Goal: Task Accomplishment & Management: Use online tool/utility

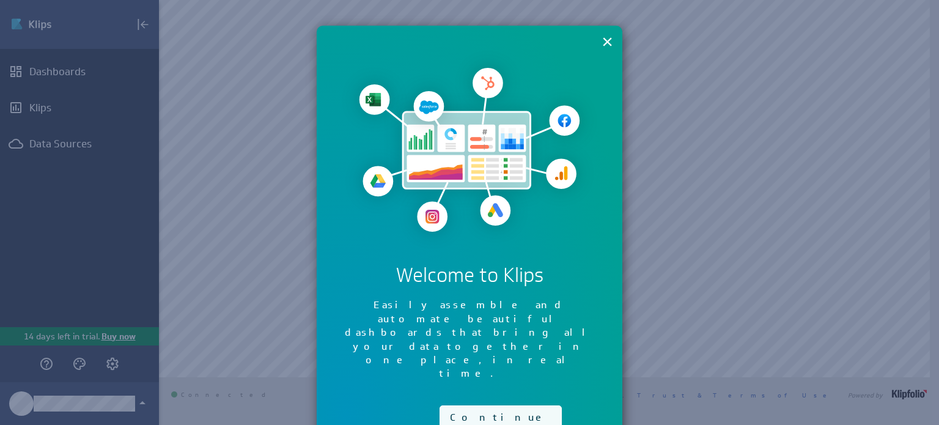
click at [472, 406] on button "Continue" at bounding box center [501, 418] width 122 height 24
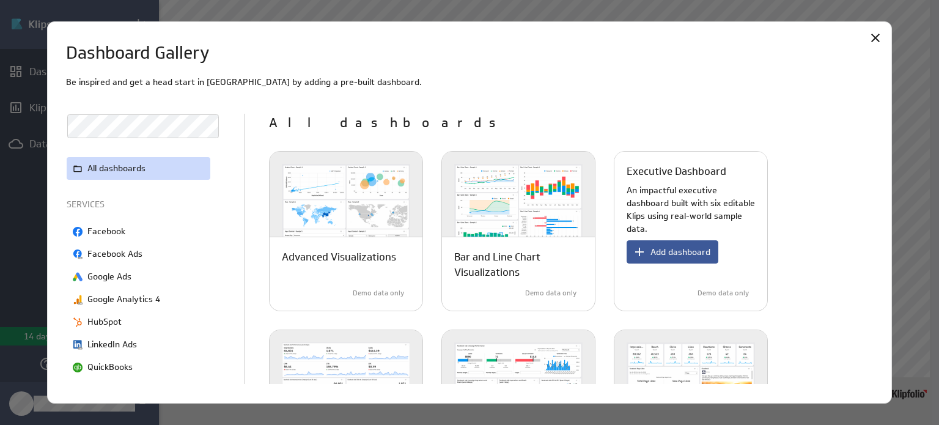
click at [672, 258] on button "Add dashboard" at bounding box center [673, 251] width 92 height 23
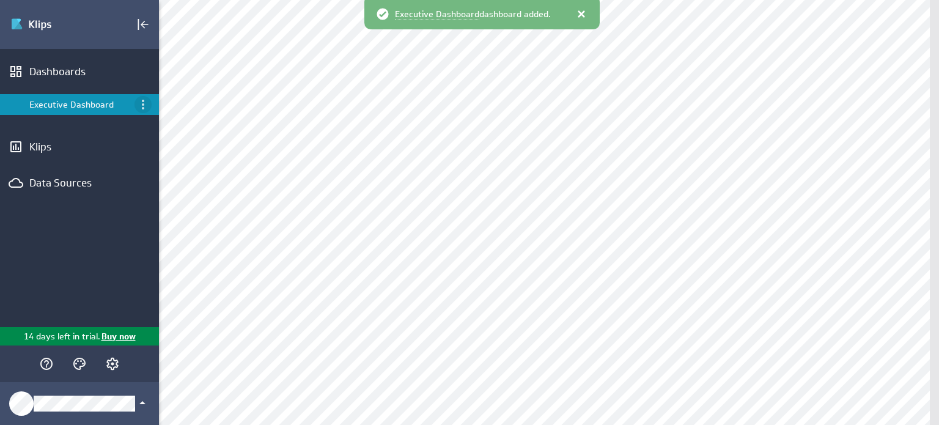
click at [146, 103] on icon "Menu" at bounding box center [143, 104] width 15 height 15
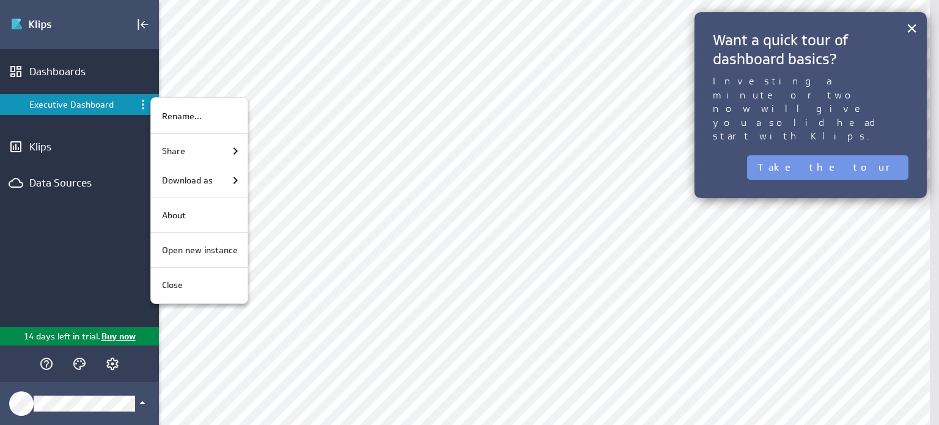
click at [74, 189] on div at bounding box center [469, 212] width 939 height 425
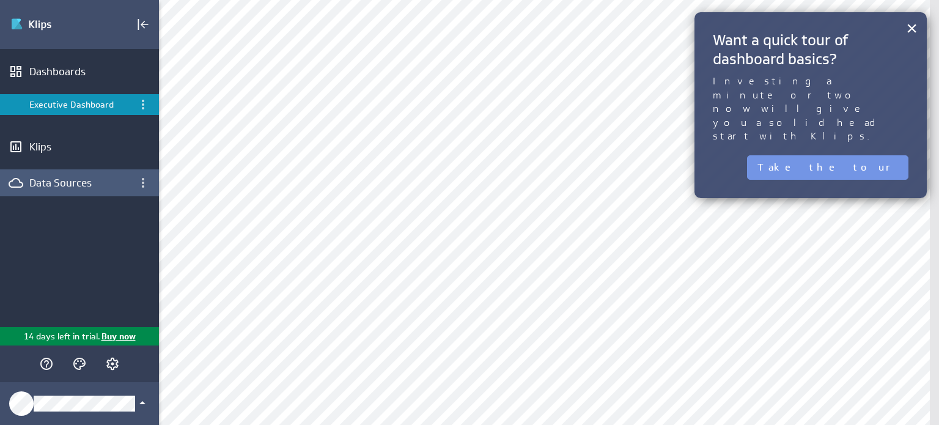
click at [67, 179] on div "Data Sources" at bounding box center [79, 182] width 100 height 13
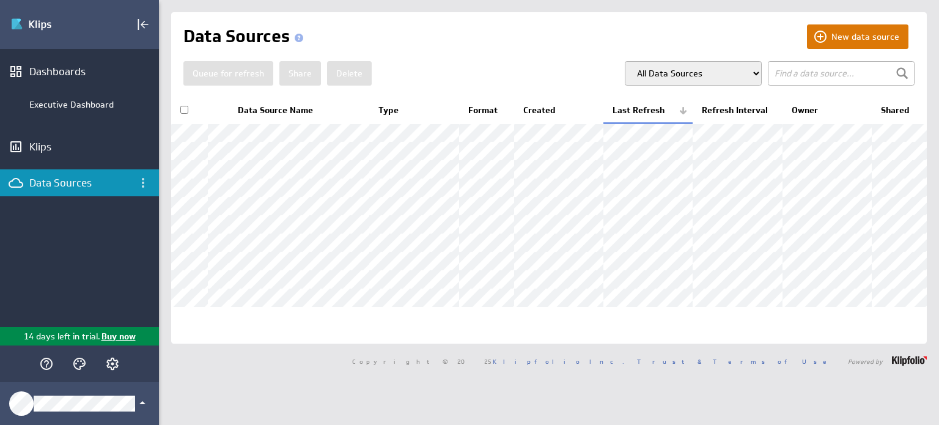
click at [837, 46] on button "New data source" at bounding box center [858, 36] width 102 height 24
click at [811, 40] on button "New data source" at bounding box center [858, 36] width 102 height 24
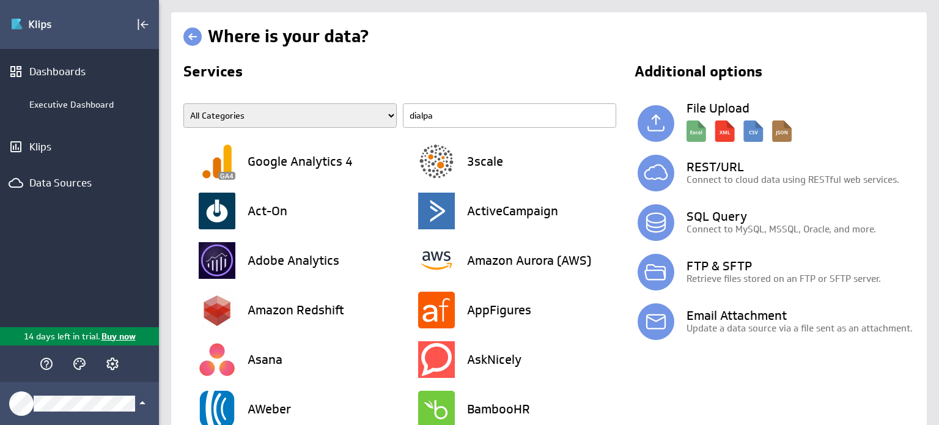
type input "dialpad"
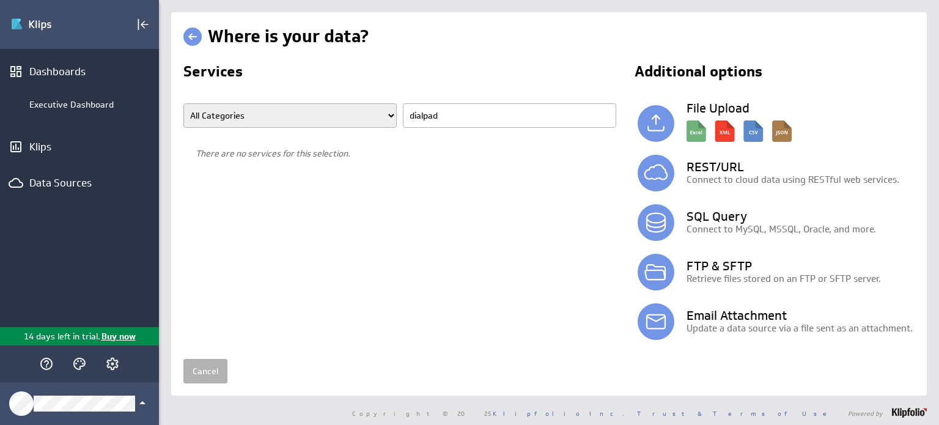
click at [441, 117] on input "dialpad" at bounding box center [509, 115] width 213 height 24
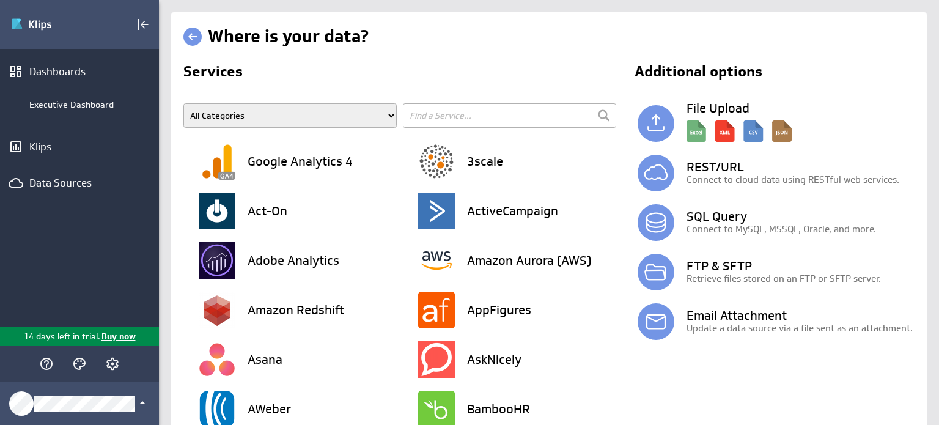
click at [548, 73] on h2 "Services" at bounding box center [400, 74] width 435 height 20
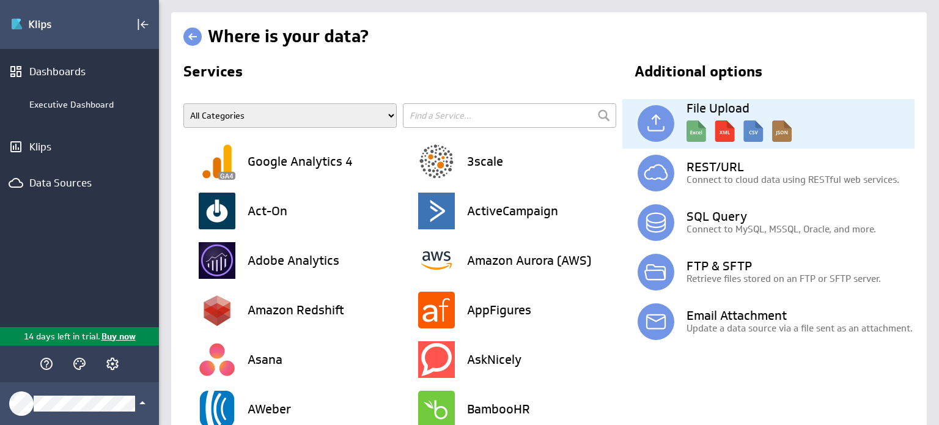
click at [690, 133] on img at bounding box center [739, 128] width 105 height 28
click at [750, 124] on img at bounding box center [739, 128] width 105 height 28
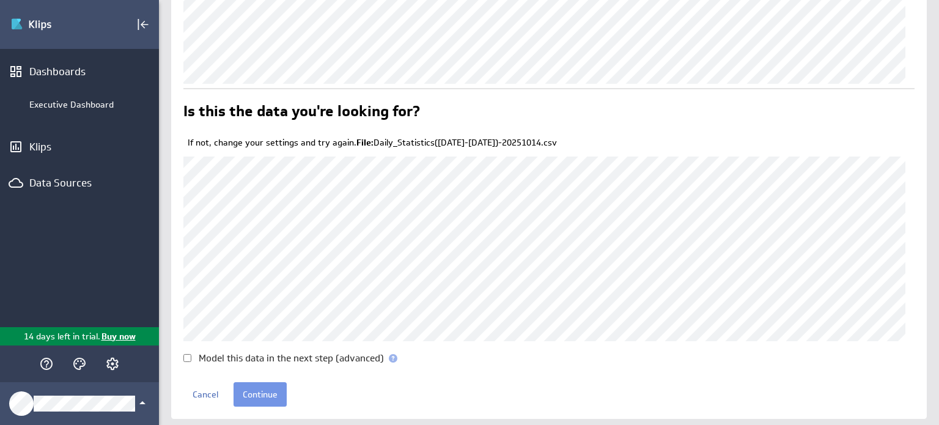
scroll to position [128, 0]
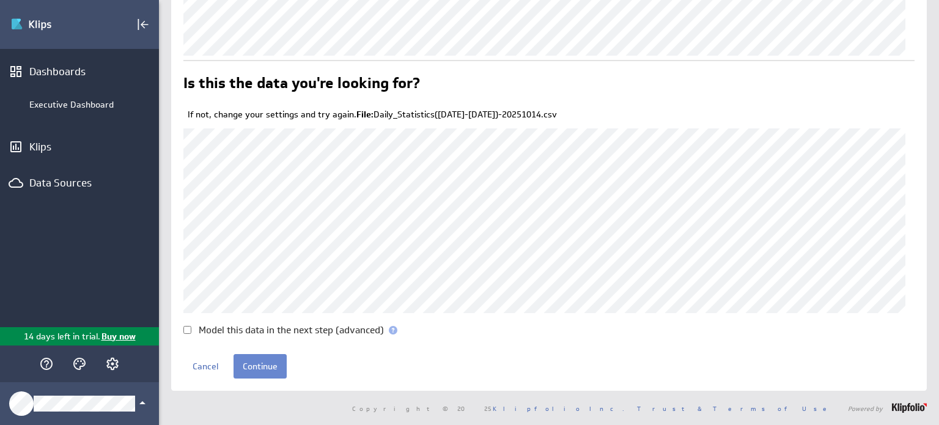
click at [258, 372] on input "Continue" at bounding box center [260, 366] width 53 height 24
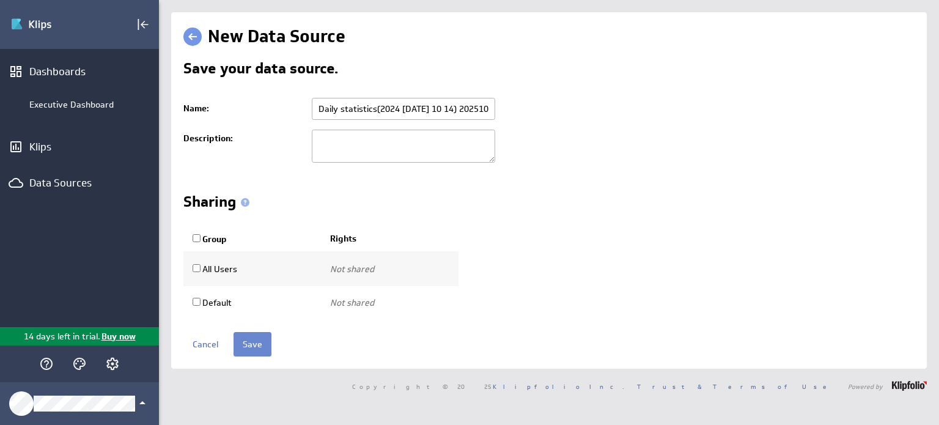
click at [251, 339] on input "Save" at bounding box center [253, 344] width 38 height 24
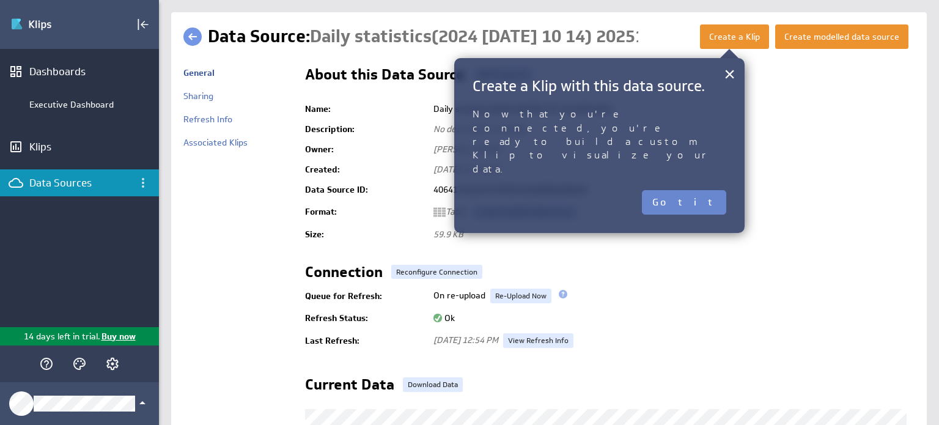
click at [714, 190] on button "Got it" at bounding box center [684, 202] width 84 height 24
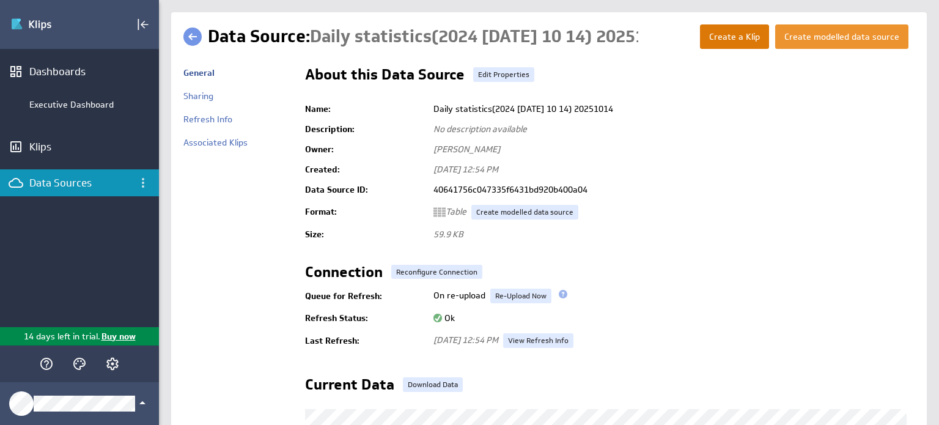
click at [724, 41] on button "Create a Klip" at bounding box center [734, 36] width 69 height 24
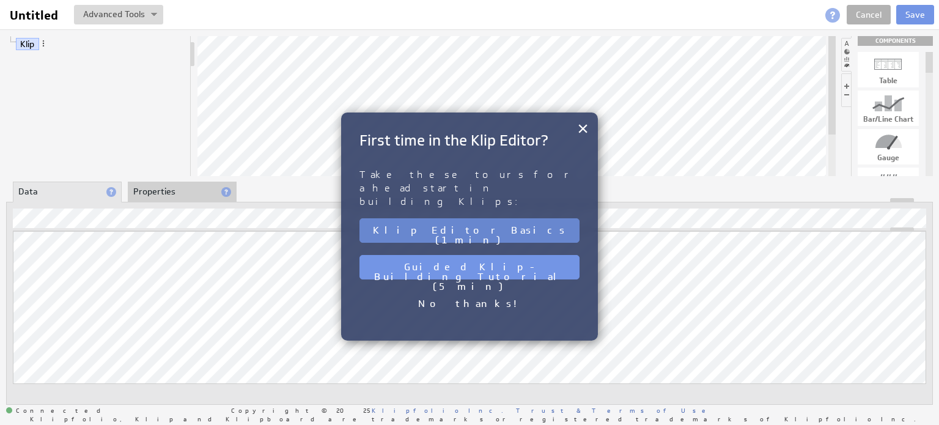
click at [515, 218] on button "Klip Editor Basics (1 min)" at bounding box center [470, 230] width 220 height 24
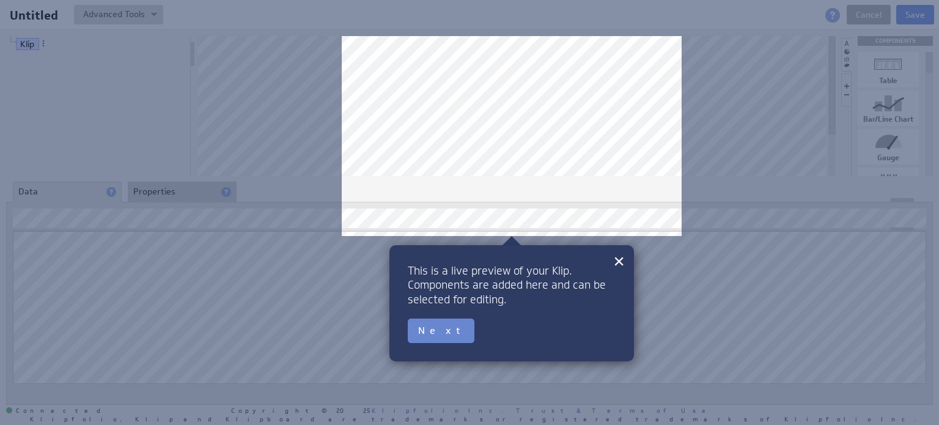
click at [439, 334] on button "Next" at bounding box center [441, 331] width 67 height 24
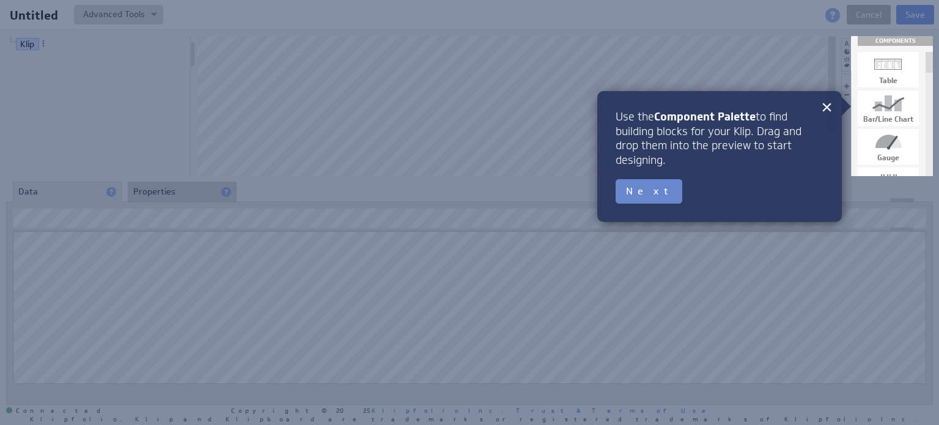
click at [628, 201] on button "Next" at bounding box center [649, 191] width 67 height 24
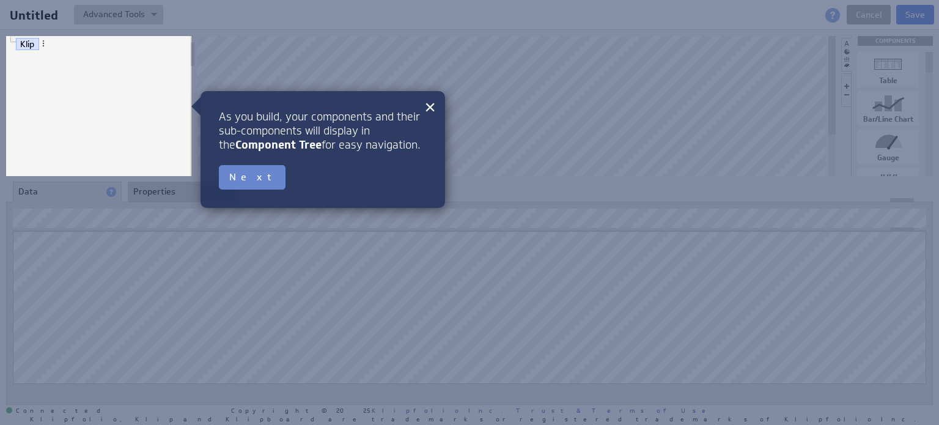
click at [238, 182] on button "Next" at bounding box center [252, 177] width 67 height 24
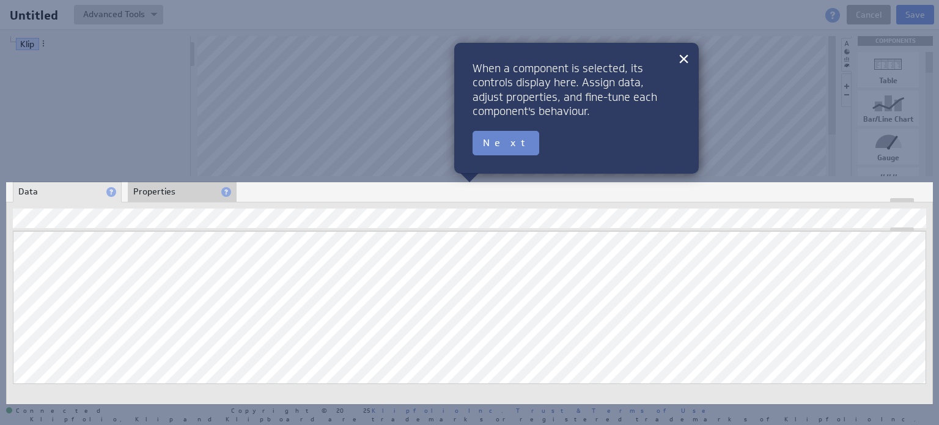
click at [497, 144] on button "Next" at bounding box center [506, 143] width 67 height 24
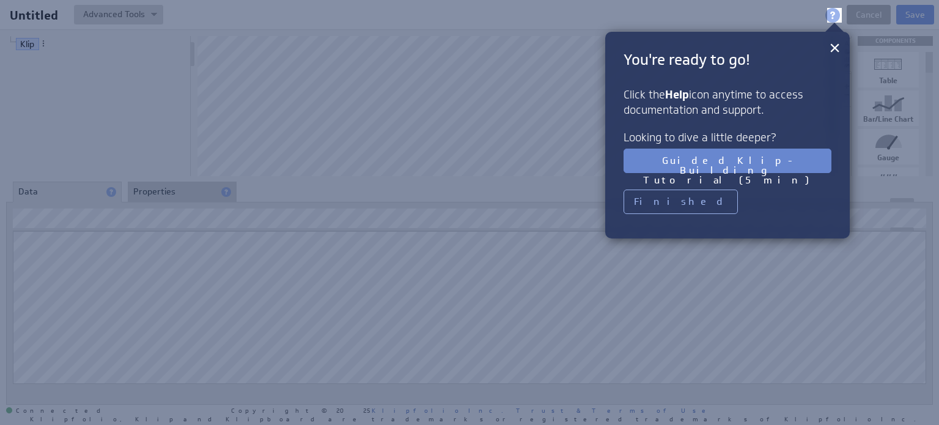
click at [672, 162] on button "Guided Klip-Building Tutorial (5 min)" at bounding box center [728, 161] width 208 height 24
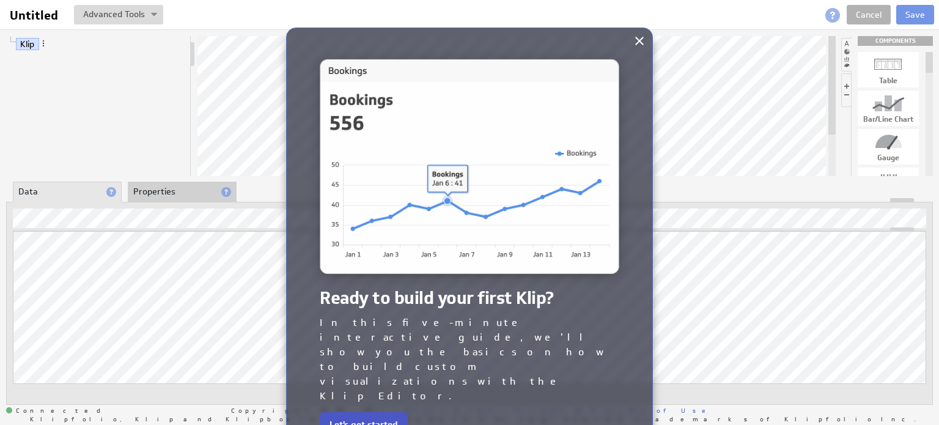
click at [365, 412] on button "Let's get started" at bounding box center [364, 424] width 88 height 24
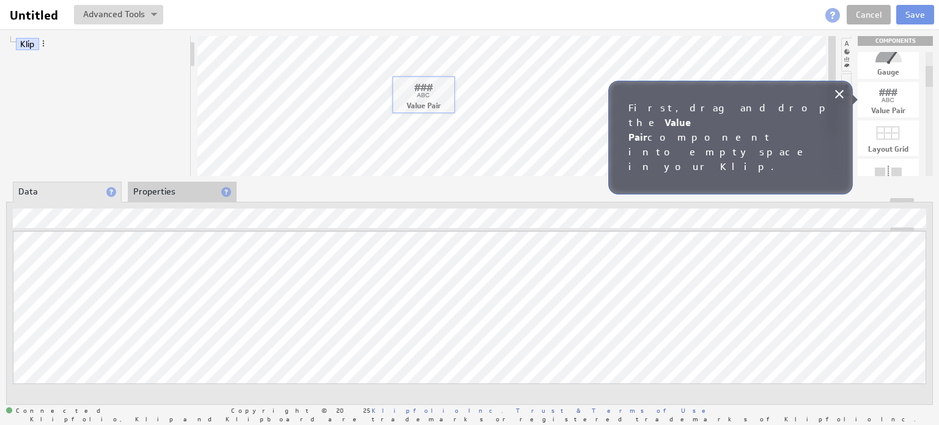
drag, startPoint x: 880, startPoint y: 100, endPoint x: 414, endPoint y: 94, distance: 465.5
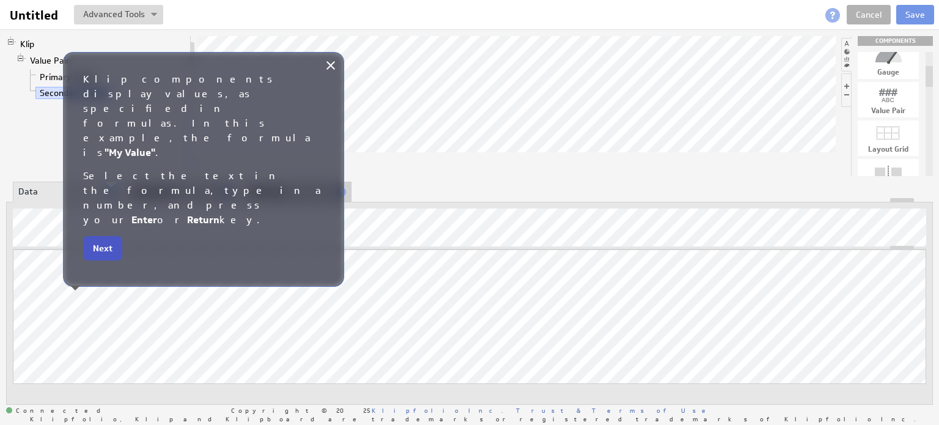
click at [104, 236] on button "Next" at bounding box center [102, 248] width 39 height 24
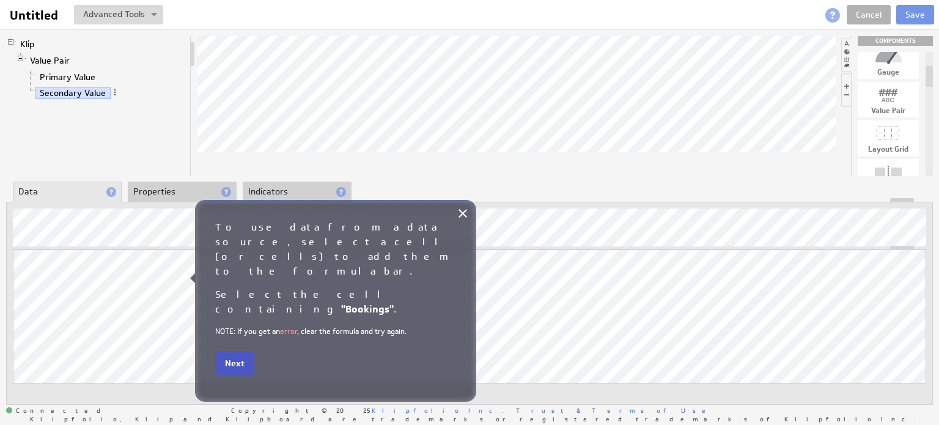
click at [240, 351] on button "Next" at bounding box center [234, 363] width 39 height 24
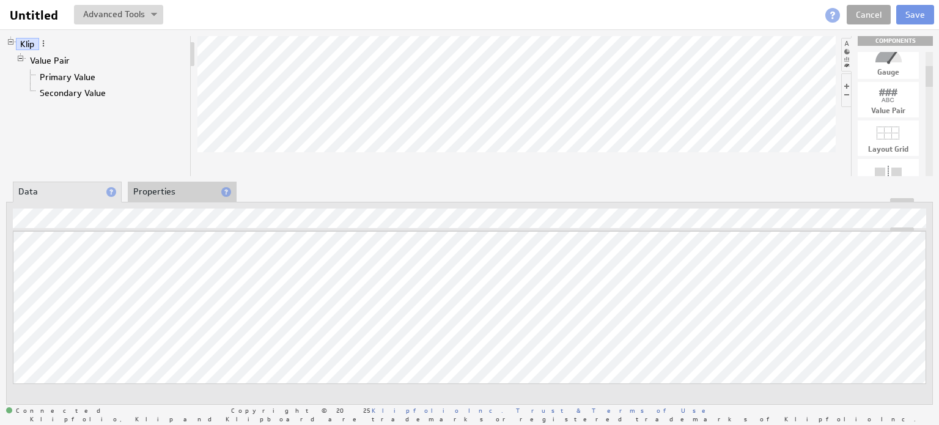
click at [869, 12] on link "Cancel" at bounding box center [869, 15] width 44 height 20
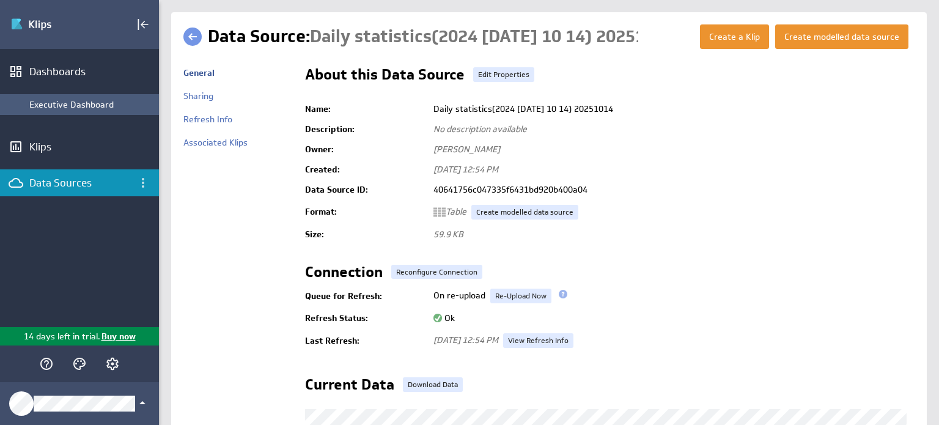
click at [119, 100] on div "Executive Dashboard" at bounding box center [91, 104] width 124 height 11
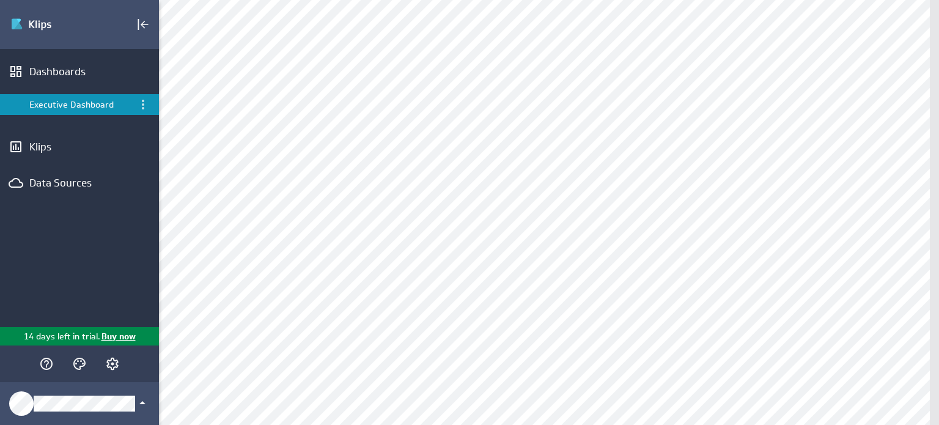
drag, startPoint x: 98, startPoint y: 180, endPoint x: 98, endPoint y: 166, distance: 13.5
click at [98, 166] on div "Dashboards Executive Dashboard Klips Data Sources" at bounding box center [79, 188] width 159 height 278
click at [144, 105] on icon "Menu" at bounding box center [143, 104] width 15 height 15
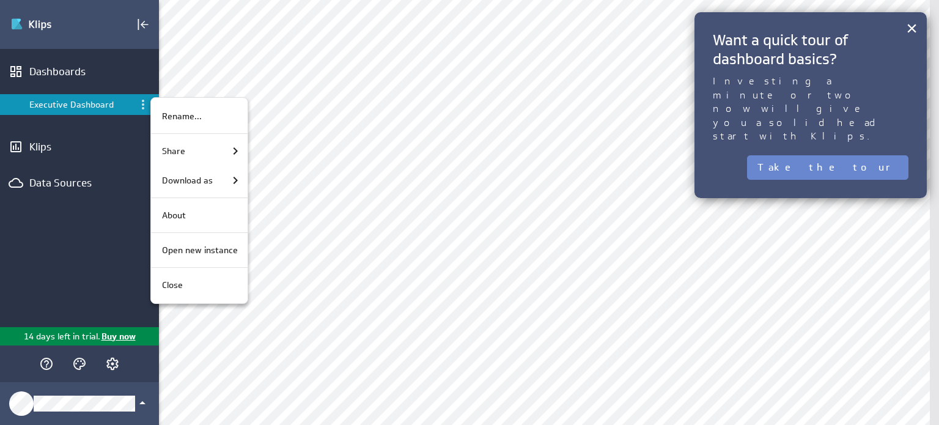
click at [857, 155] on button "Take the tour" at bounding box center [827, 167] width 161 height 24
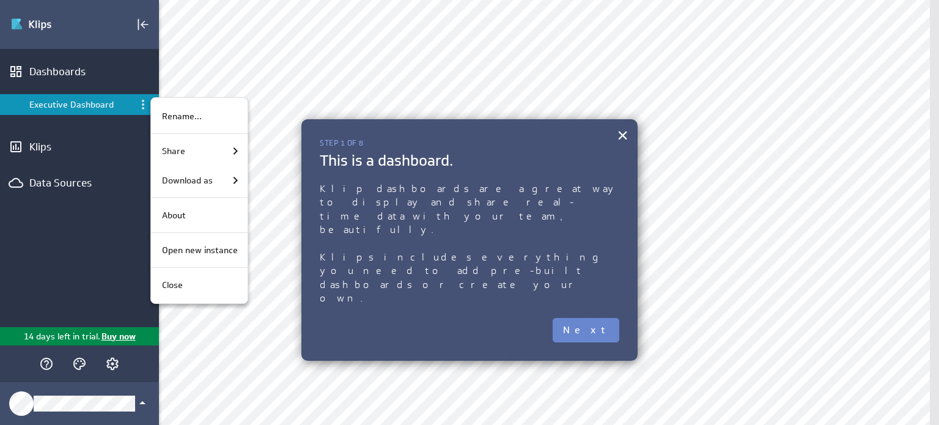
click at [597, 318] on button "Next" at bounding box center [586, 330] width 67 height 24
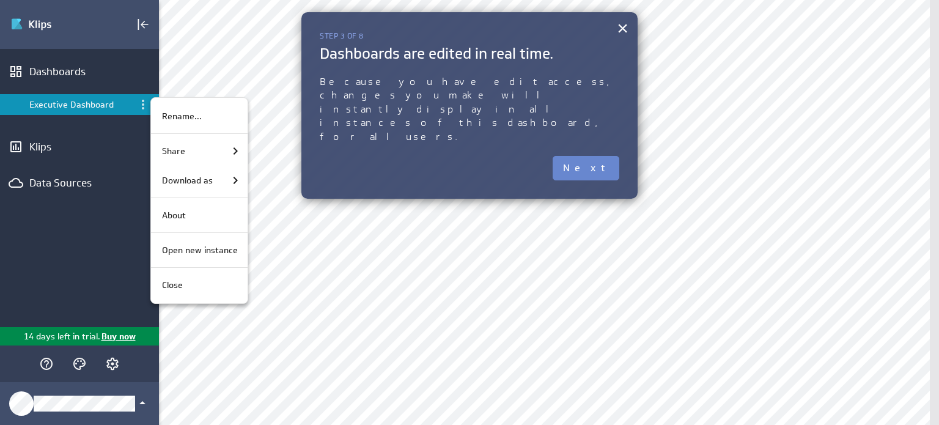
click at [591, 156] on button "Next" at bounding box center [586, 168] width 67 height 24
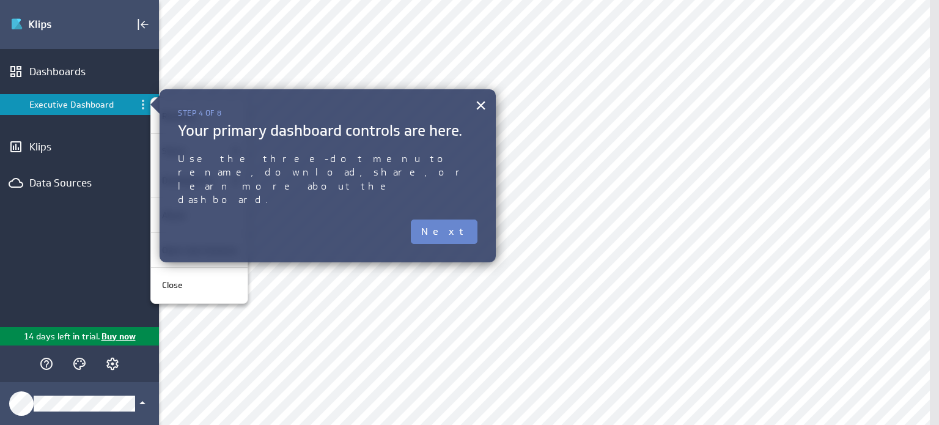
click at [463, 220] on button "Next" at bounding box center [444, 232] width 67 height 24
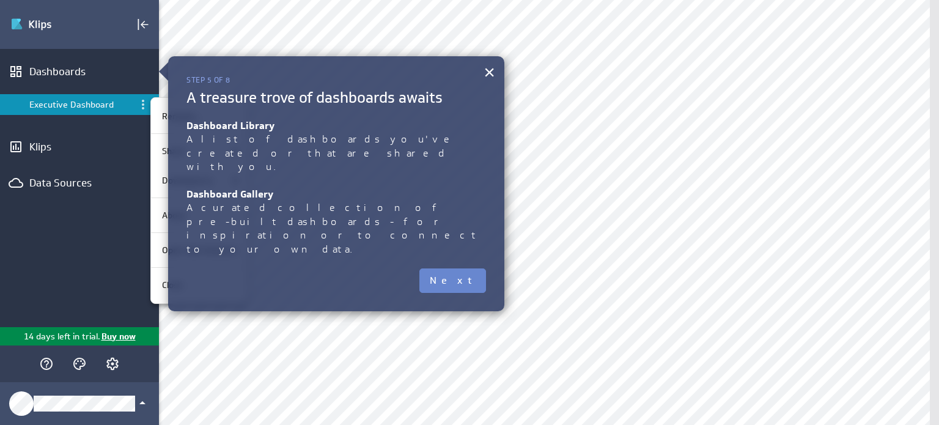
click at [461, 269] on button "Next" at bounding box center [453, 281] width 67 height 24
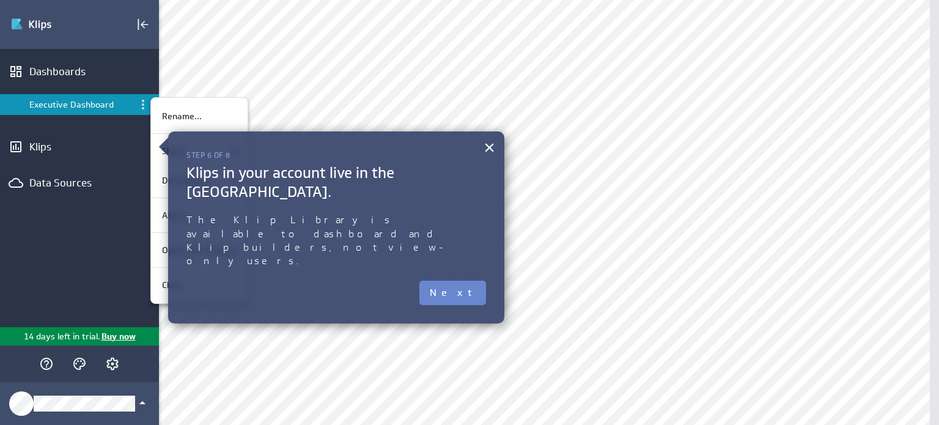
click at [465, 281] on button "Next" at bounding box center [453, 293] width 67 height 24
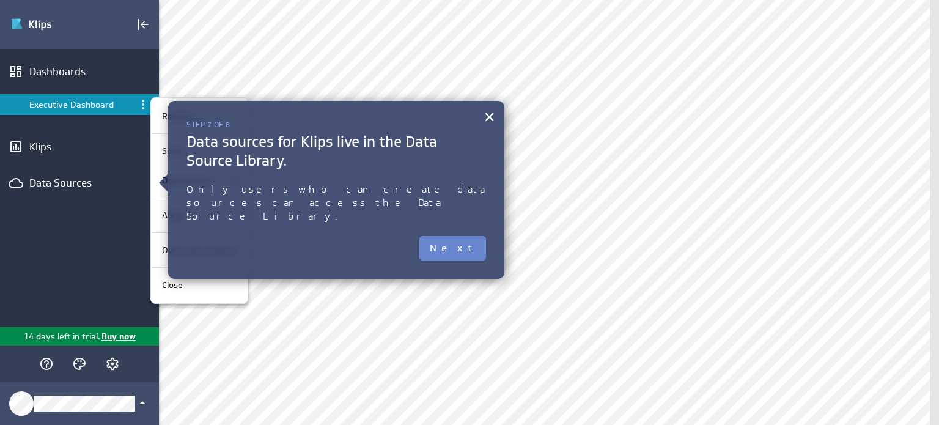
click at [465, 236] on button "Next" at bounding box center [453, 248] width 67 height 24
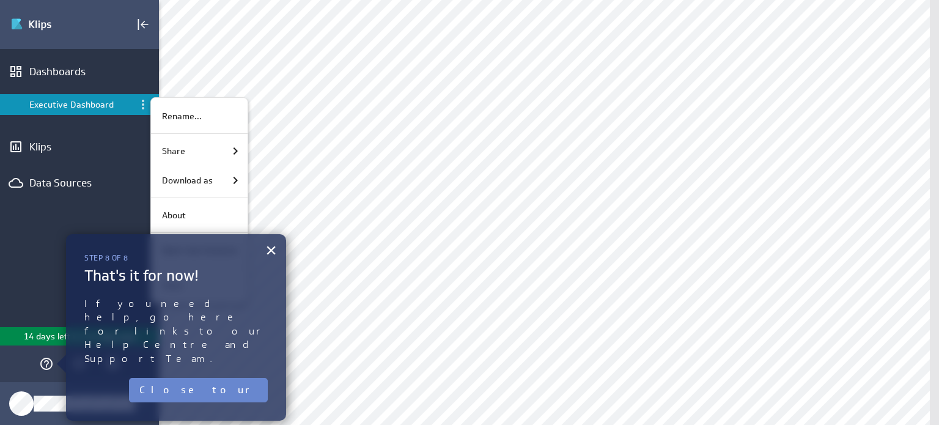
click at [242, 378] on button "Close tour" at bounding box center [198, 390] width 139 height 24
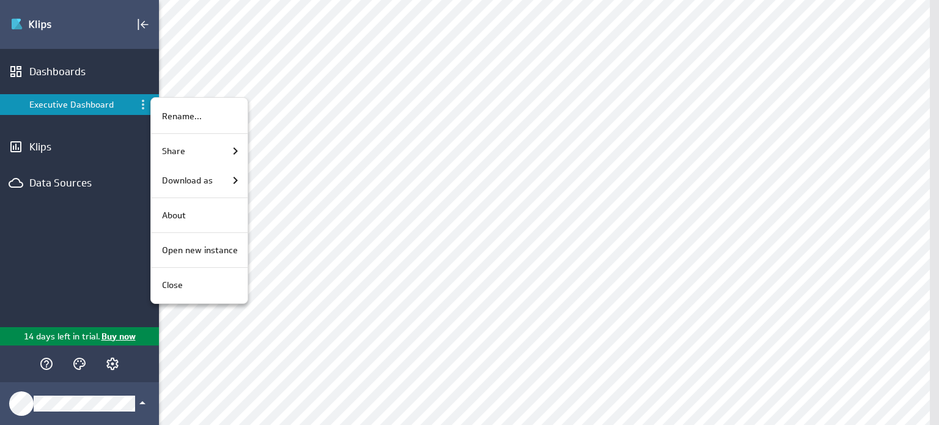
click at [117, 190] on div at bounding box center [469, 212] width 939 height 425
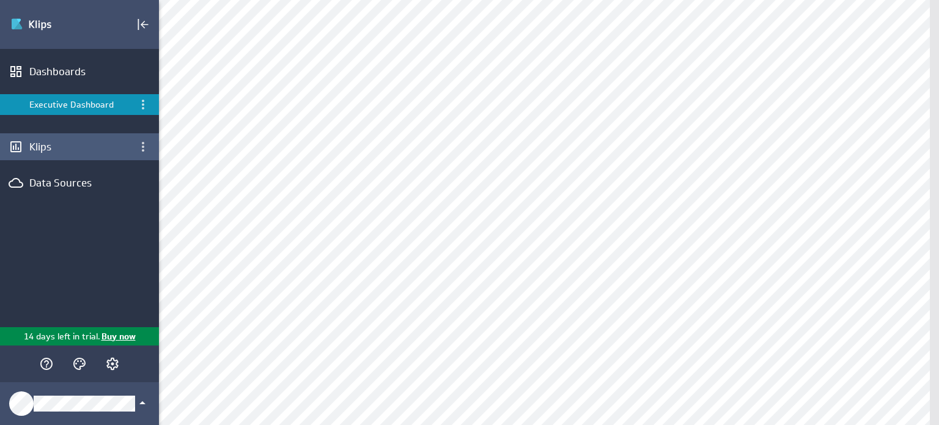
click at [62, 148] on div "Klips" at bounding box center [79, 146] width 100 height 13
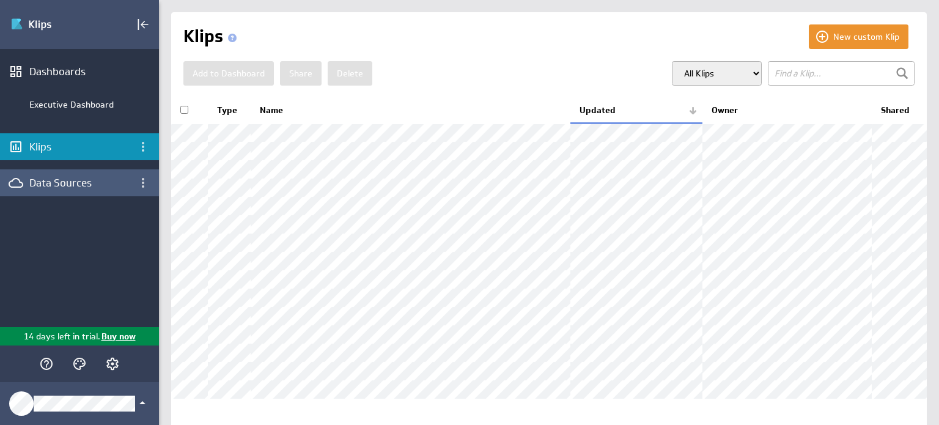
click at [54, 187] on div "Data Sources" at bounding box center [79, 182] width 100 height 13
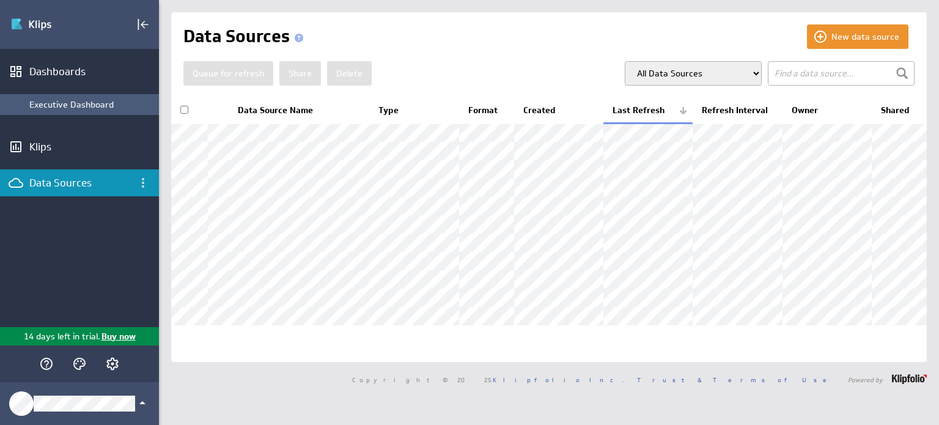
click at [81, 107] on li "Executive Dashboard" at bounding box center [79, 104] width 159 height 21
click at [96, 108] on li "Executive Dashboard" at bounding box center [79, 104] width 159 height 21
click at [96, 108] on div "Executive Dashboard" at bounding box center [91, 104] width 124 height 11
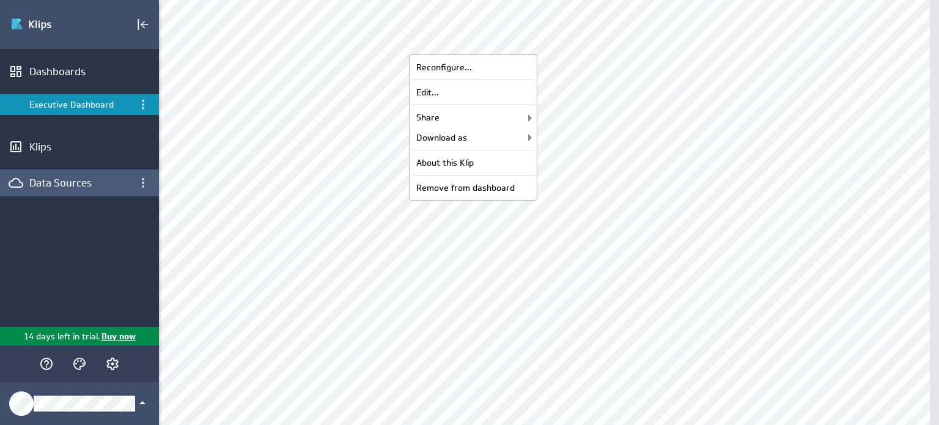
click at [83, 179] on div "Data Sources" at bounding box center [79, 182] width 100 height 13
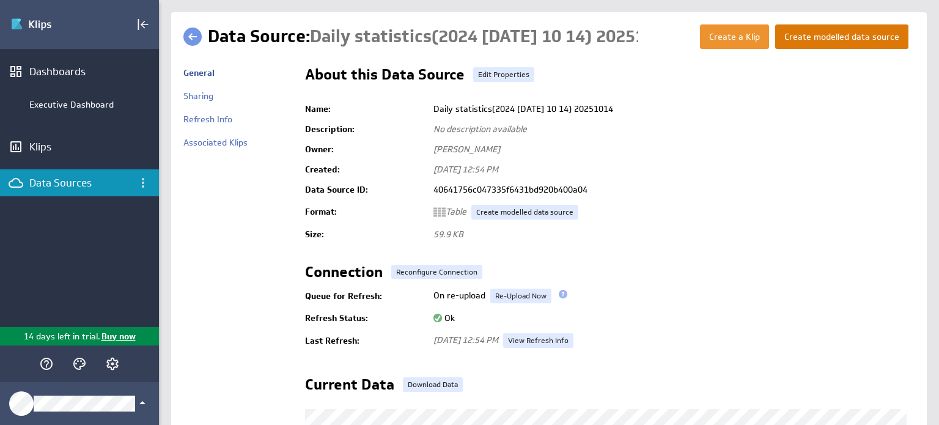
click at [793, 31] on button "Create modelled data source" at bounding box center [842, 36] width 133 height 24
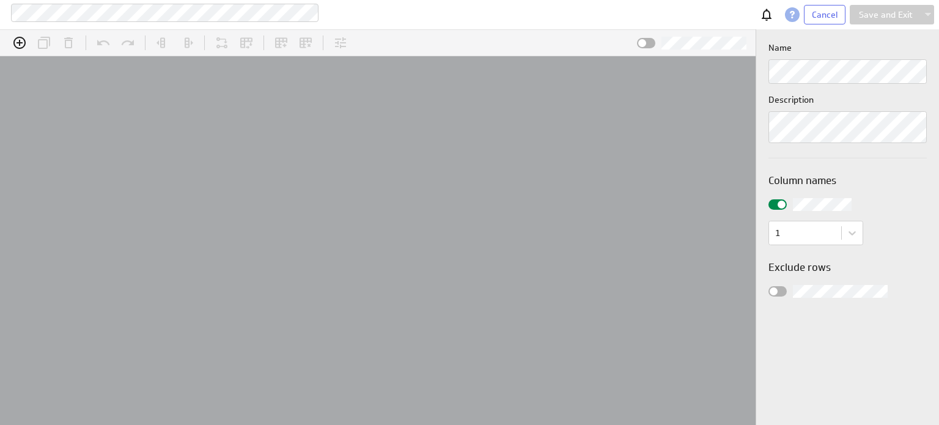
scroll to position [39, 788]
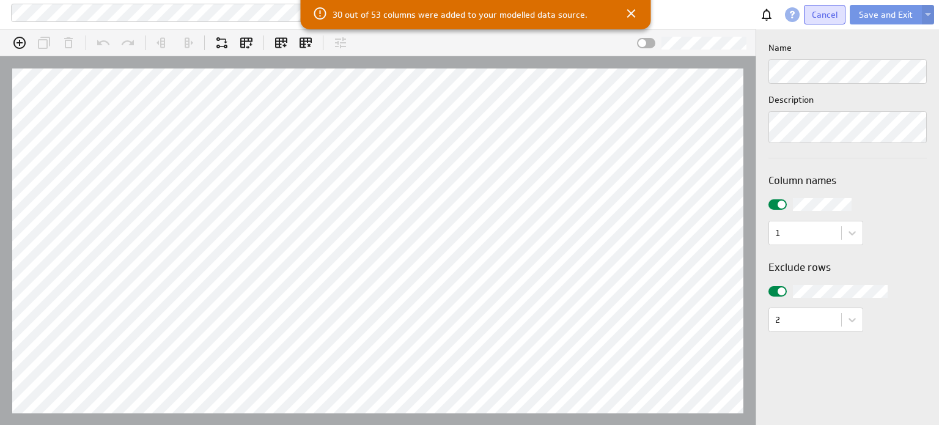
click at [816, 13] on span "Cancel" at bounding box center [825, 14] width 26 height 11
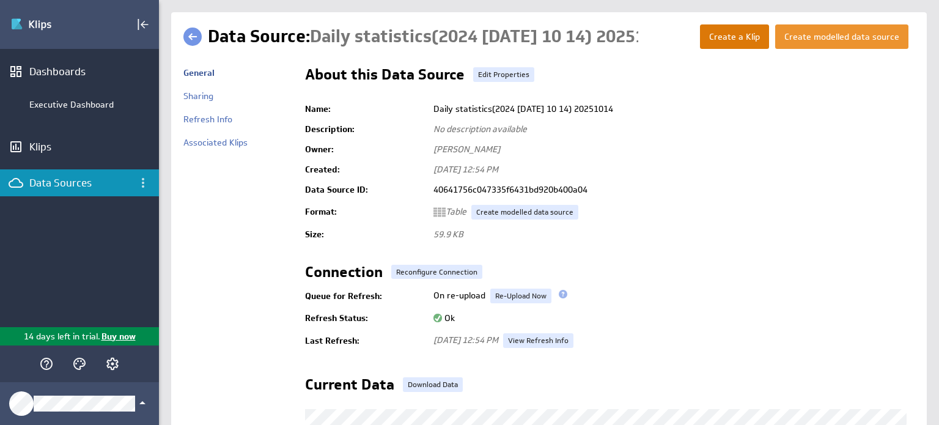
click at [749, 42] on button "Create a Klip" at bounding box center [734, 36] width 69 height 24
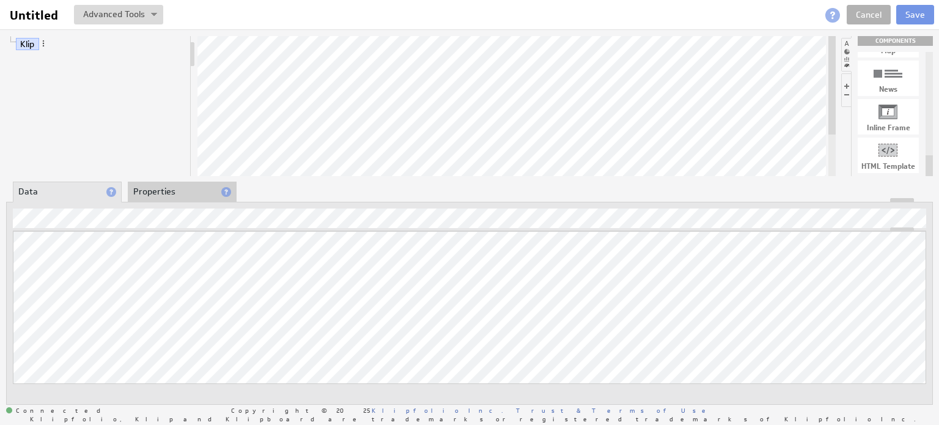
click at [176, 193] on li "Properties" at bounding box center [182, 192] width 109 height 21
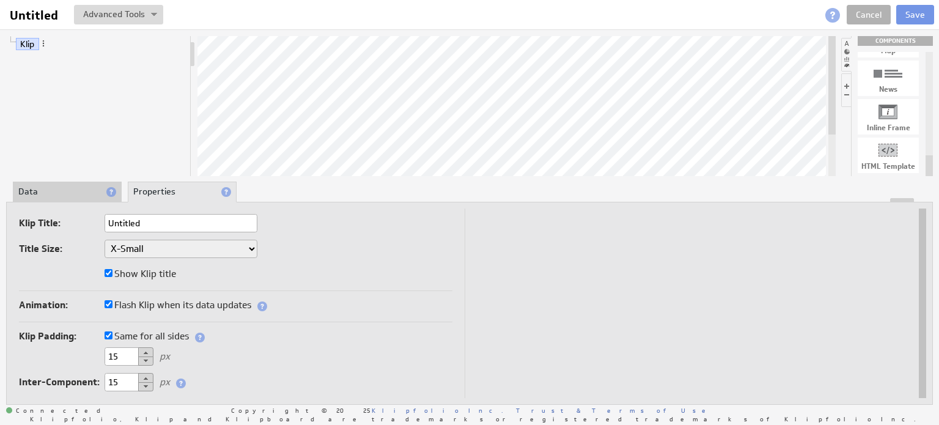
click at [66, 185] on li "Data" at bounding box center [67, 192] width 109 height 21
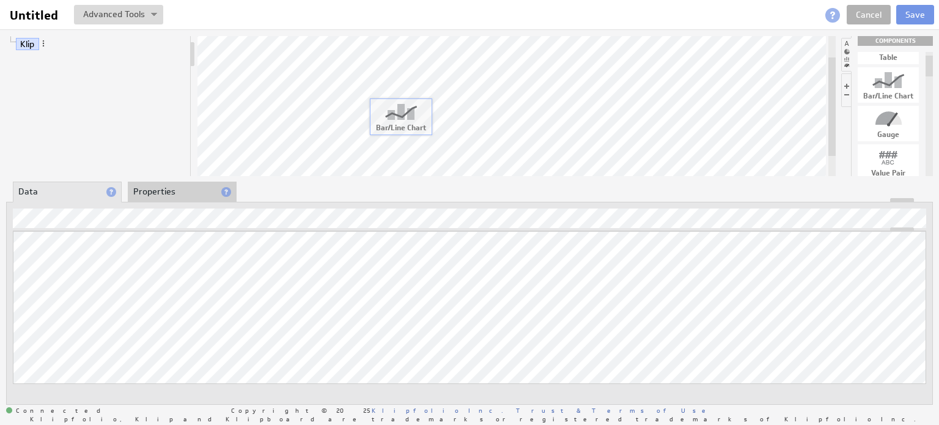
drag, startPoint x: 895, startPoint y: 93, endPoint x: 406, endPoint y: 124, distance: 490.3
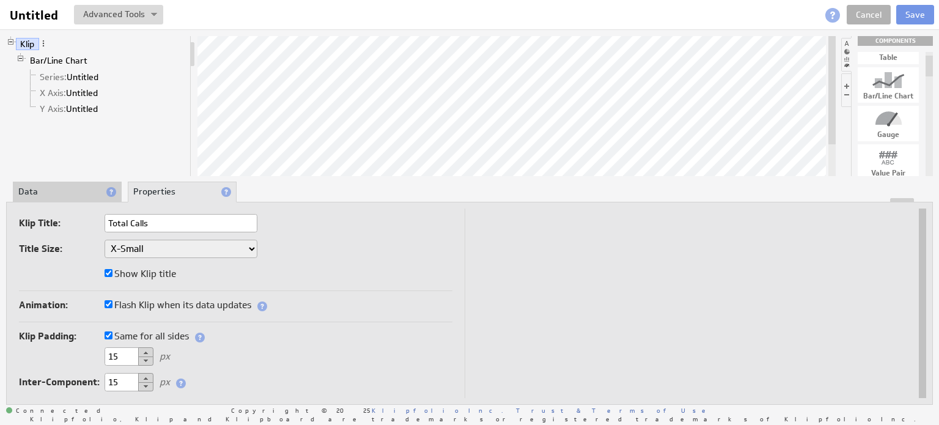
type input "Total Calls"
click at [71, 195] on li "Data" at bounding box center [67, 192] width 109 height 21
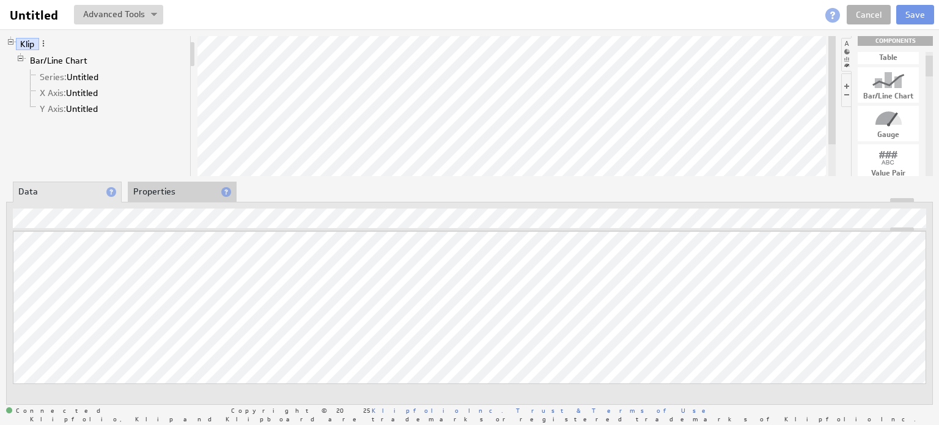
click at [407, 99] on div "Klip Bar/Line Chart Series: Untitled X Axis: Untitled Y Axis: Untitled COMPONEN…" at bounding box center [469, 219] width 939 height 381
click at [111, 191] on span at bounding box center [111, 192] width 10 height 10
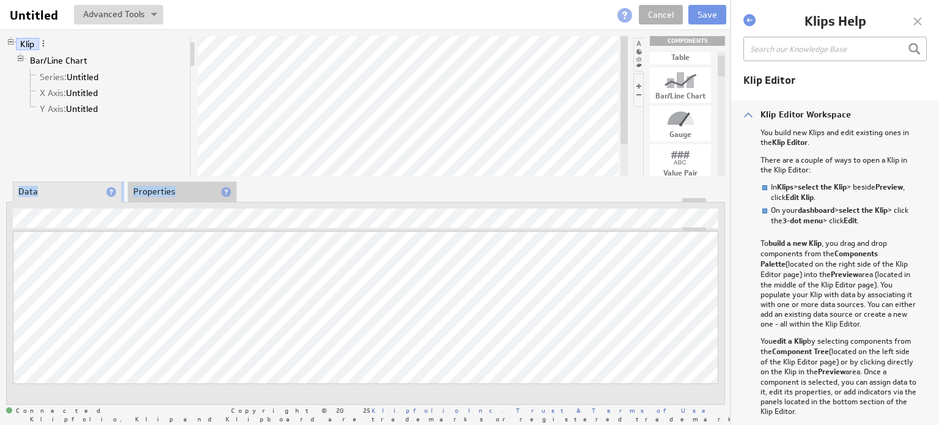
click at [303, 94] on div "Klip Bar/Line Chart Series: Untitled X Axis: Untitled Y Axis: Untitled COMPONEN…" at bounding box center [366, 219] width 732 height 381
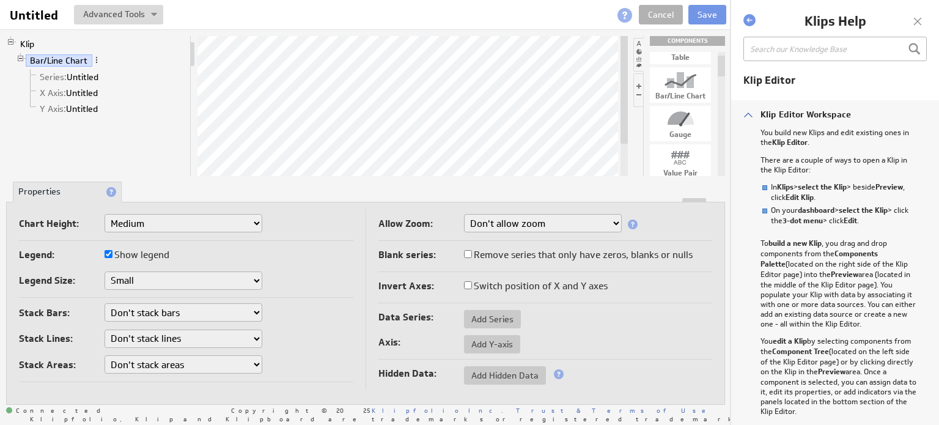
click at [164, 129] on div "Klip Bar/Line Chart Series: Untitled X Axis: Untitled Y Axis: Untitled" at bounding box center [98, 106] width 185 height 140
click at [90, 87] on link "X Axis: Untitled" at bounding box center [68, 93] width 67 height 12
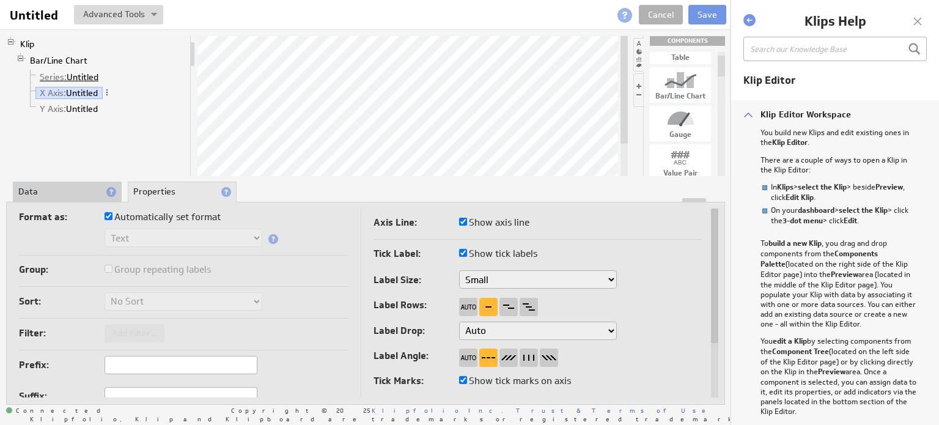
click at [78, 73] on link "Series: Untitled" at bounding box center [69, 77] width 68 height 12
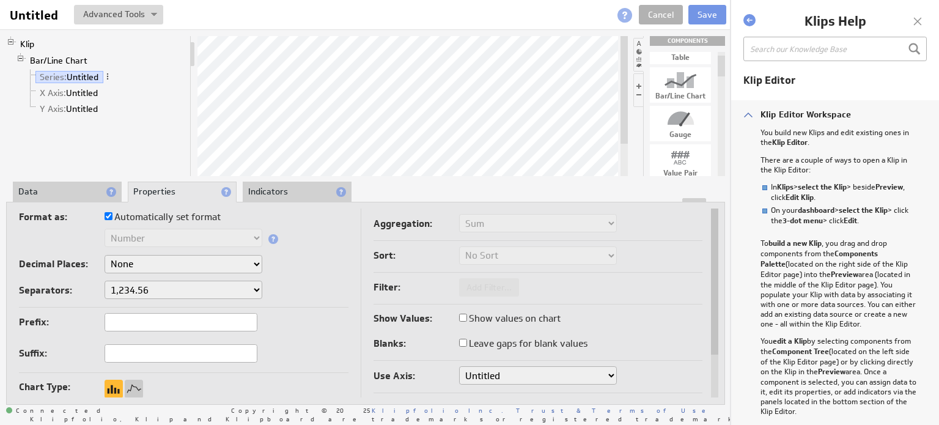
click at [74, 198] on div at bounding box center [366, 200] width 718 height 4
click at [68, 190] on li "Data" at bounding box center [67, 192] width 109 height 21
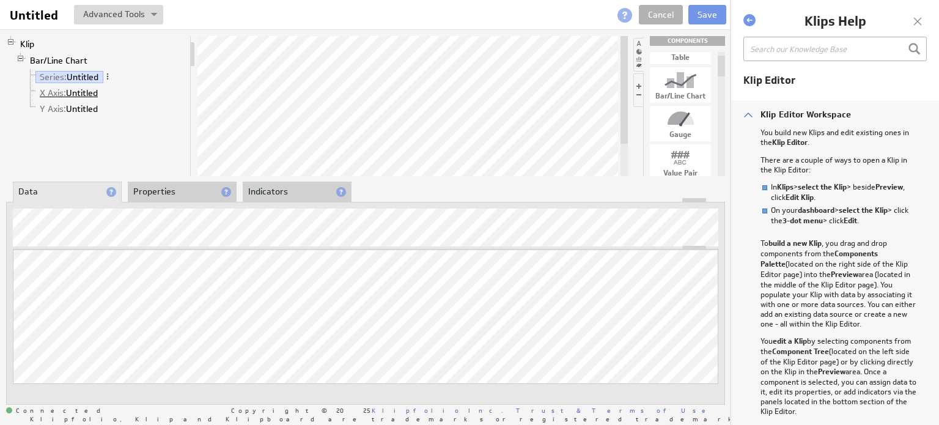
click at [82, 97] on link "X Axis: Untitled" at bounding box center [68, 93] width 67 height 12
click at [87, 122] on div "Klip Bar/Line Chart Series: Untitled X Axis: Untitled Y Axis: Untitled" at bounding box center [98, 106] width 185 height 140
click at [81, 106] on link "Y Axis: Untitled" at bounding box center [68, 109] width 67 height 12
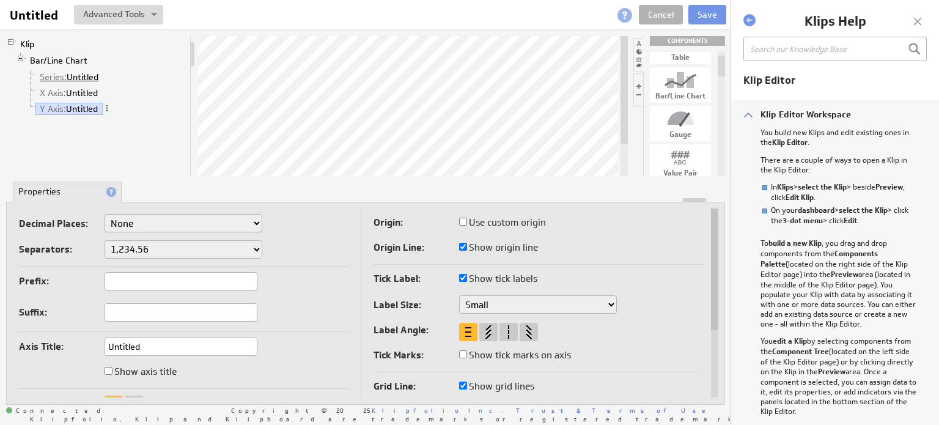
click at [83, 76] on link "Series: Untitled" at bounding box center [69, 77] width 68 height 12
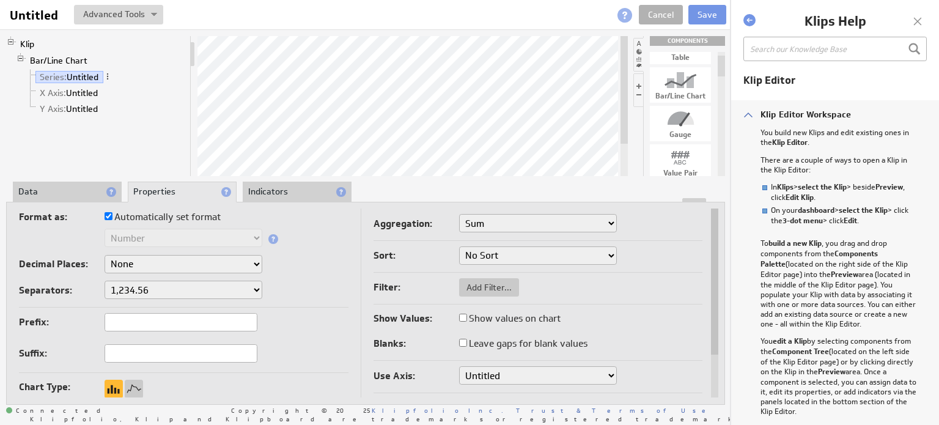
click at [915, 28] on div at bounding box center [918, 21] width 18 height 18
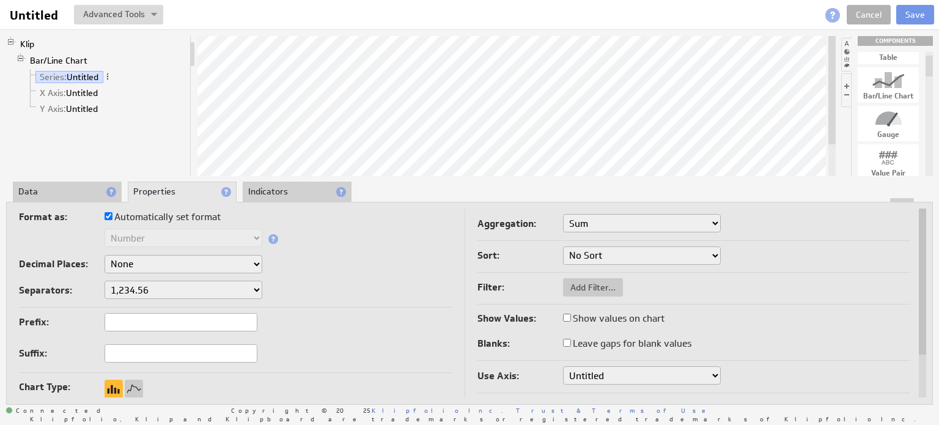
click at [847, 85] on li at bounding box center [847, 90] width 10 height 34
click at [849, 95] on li at bounding box center [847, 90] width 10 height 34
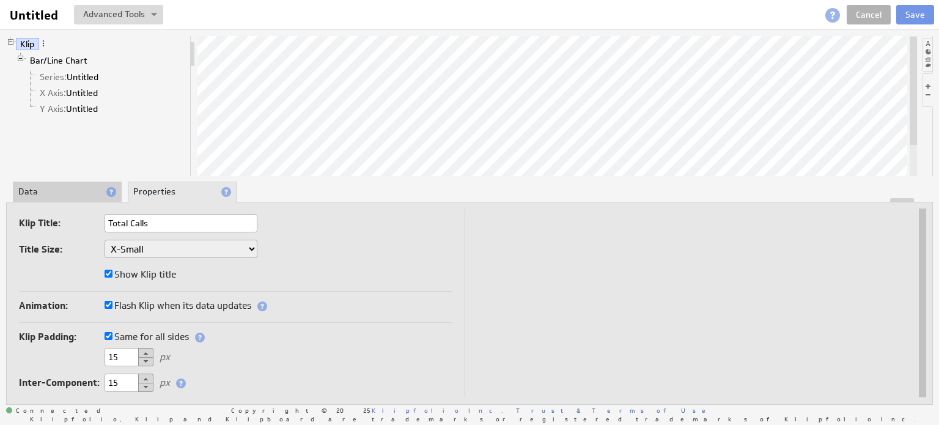
click at [196, 229] on input "Total Calls" at bounding box center [181, 223] width 153 height 18
type input "Total Calls YTD"
click at [108, 271] on input "Show Klip title" at bounding box center [109, 274] width 8 height 8
checkbox input "false"
click at [109, 271] on input "Show Klip title" at bounding box center [109, 274] width 8 height 8
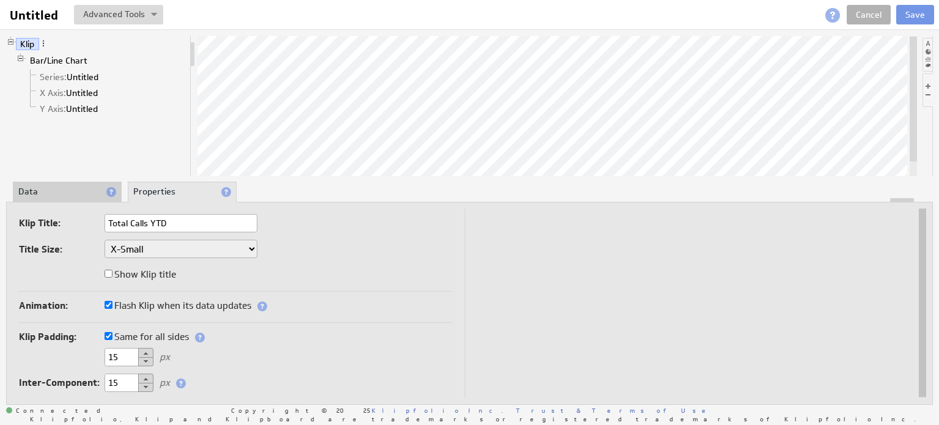
checkbox input "true"
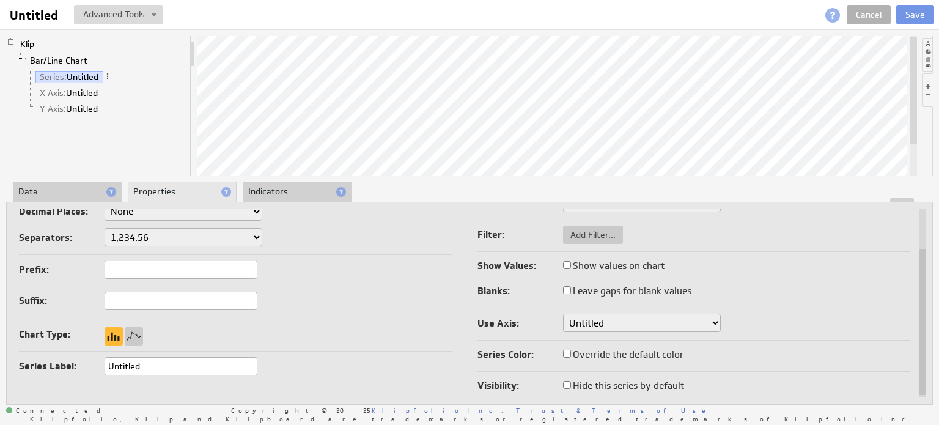
click at [193, 366] on input "Untitled" at bounding box center [181, 366] width 153 height 18
click at [347, 338] on div "Chart Type:" at bounding box center [236, 336] width 434 height 20
click at [133, 335] on div at bounding box center [134, 336] width 18 height 18
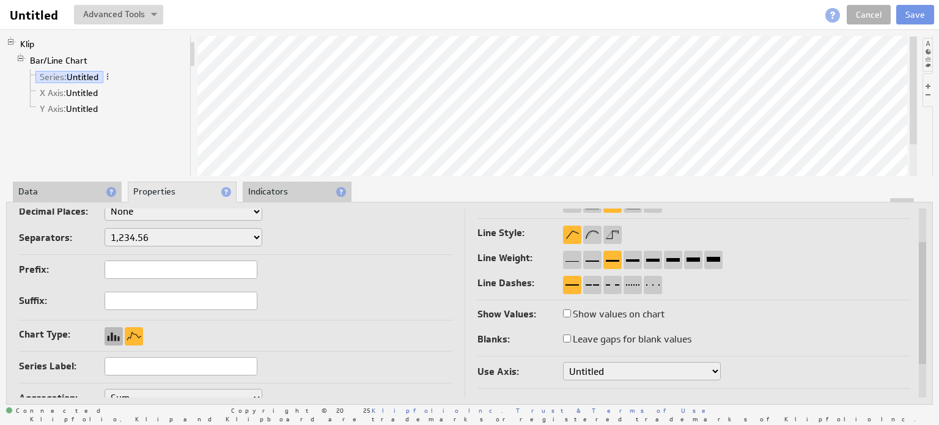
click at [117, 336] on div at bounding box center [114, 336] width 18 height 18
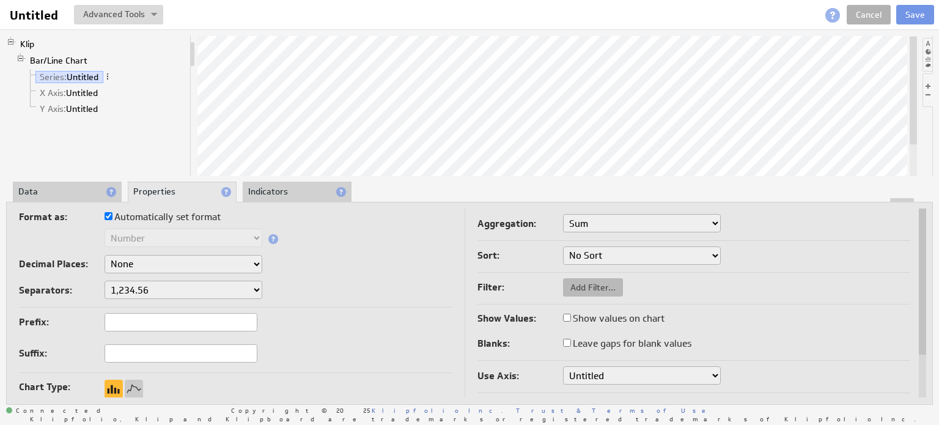
click at [597, 291] on span "Add Filter..." at bounding box center [593, 287] width 60 height 11
type input "0"
type input "250"
checkbox input "true"
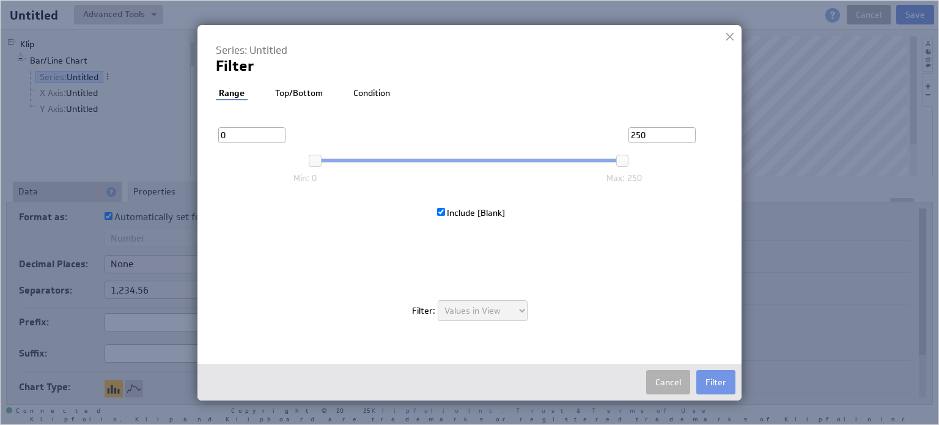
click at [310, 94] on li "Top/Bottom" at bounding box center [299, 93] width 54 height 12
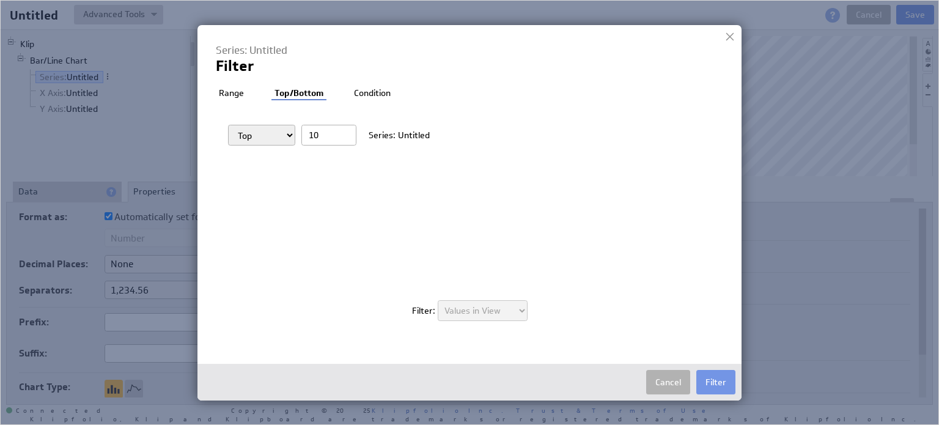
click at [360, 91] on li "Condition" at bounding box center [372, 93] width 43 height 12
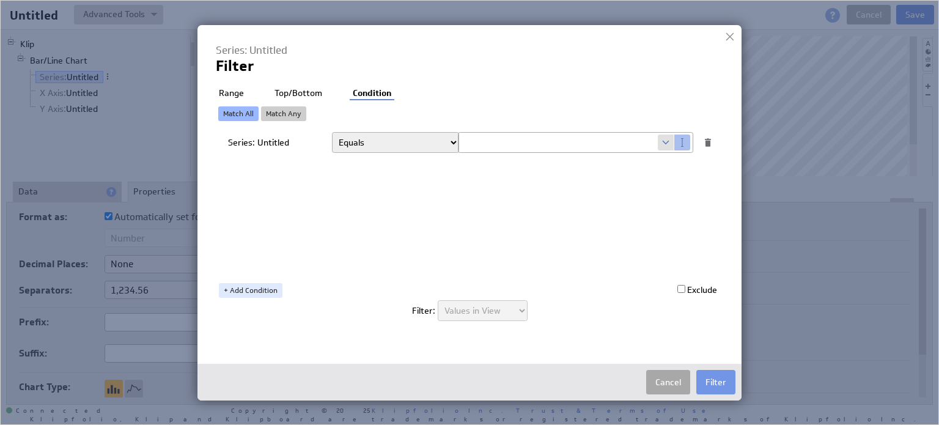
click at [657, 382] on button "Cancel" at bounding box center [669, 382] width 44 height 24
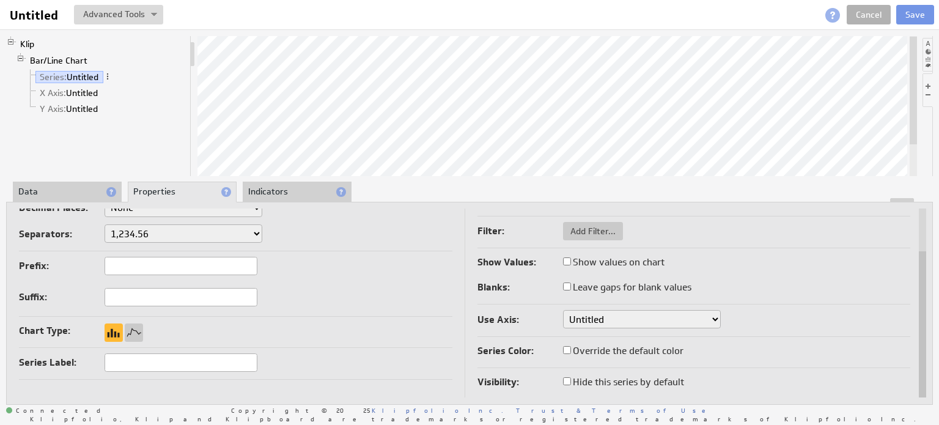
click at [566, 349] on input "Override the default color" at bounding box center [567, 350] width 8 height 8
checkbox input "true"
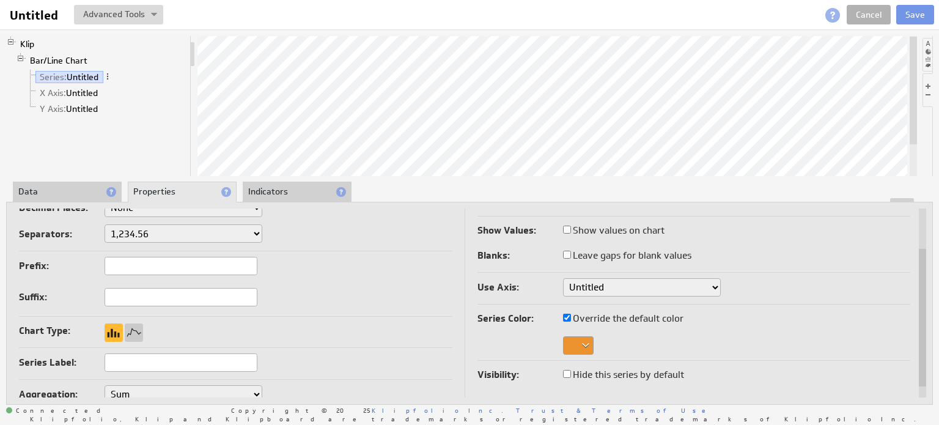
click at [580, 349] on div at bounding box center [578, 345] width 31 height 18
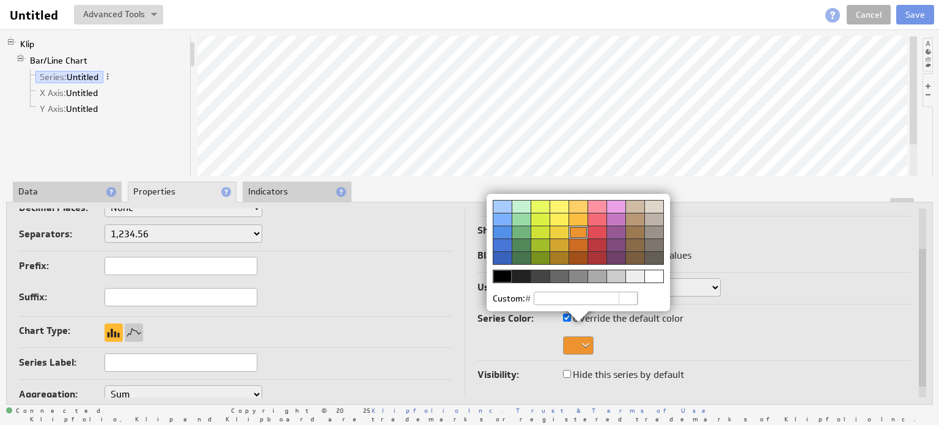
click at [615, 223] on div at bounding box center [616, 219] width 19 height 13
click at [608, 332] on div "Custom: #" at bounding box center [579, 262] width 196 height 149
click at [615, 246] on div at bounding box center [616, 245] width 19 height 13
click at [671, 320] on div "Custom: #" at bounding box center [579, 262] width 196 height 149
click at [485, 366] on img at bounding box center [469, 212] width 939 height 425
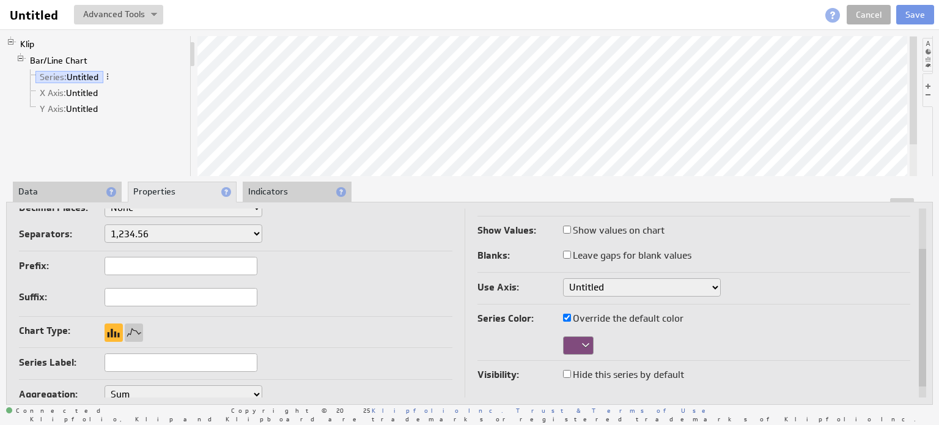
click at [568, 374] on input "Hide this series by default" at bounding box center [567, 374] width 8 height 8
checkbox input "true"
click at [568, 374] on input "Hide this series by default" at bounding box center [567, 374] width 8 height 8
checkbox input "false"
click at [568, 251] on input "Leave gaps for blank values" at bounding box center [567, 255] width 8 height 8
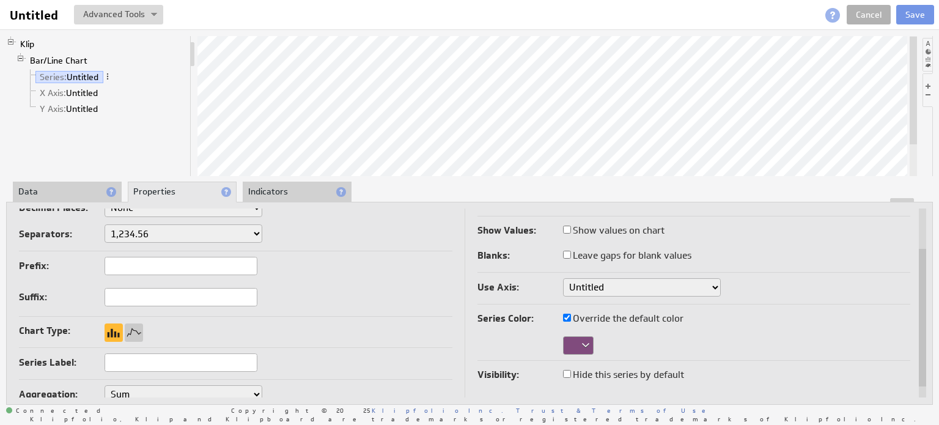
checkbox input "true"
click at [568, 230] on input "Show values on chart" at bounding box center [567, 230] width 8 height 8
checkbox input "true"
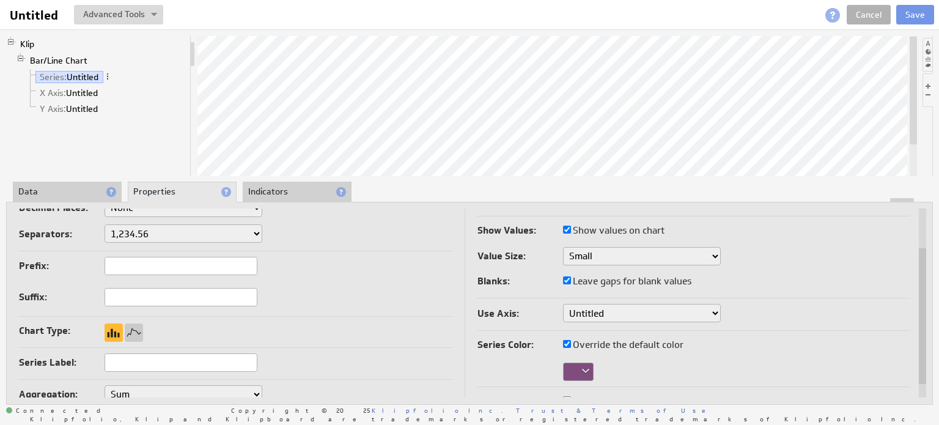
click at [568, 230] on input "Show values on chart" at bounding box center [567, 230] width 8 height 8
checkbox input "false"
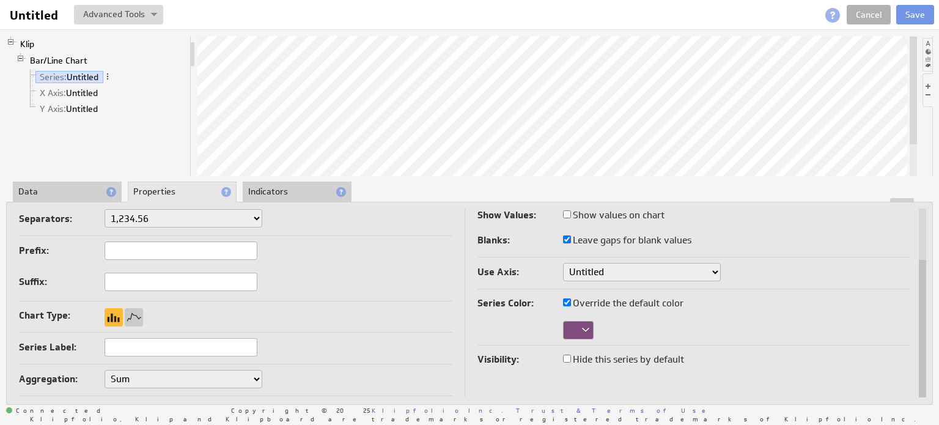
click at [609, 274] on select "Untitled" at bounding box center [642, 272] width 158 height 18
click at [260, 185] on li "Indicators" at bounding box center [297, 192] width 109 height 21
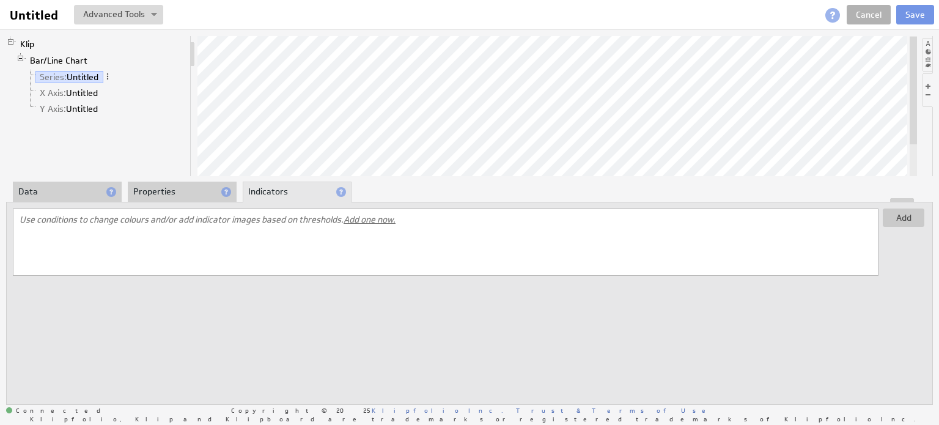
click at [365, 217] on span "Add one now." at bounding box center [370, 219] width 52 height 11
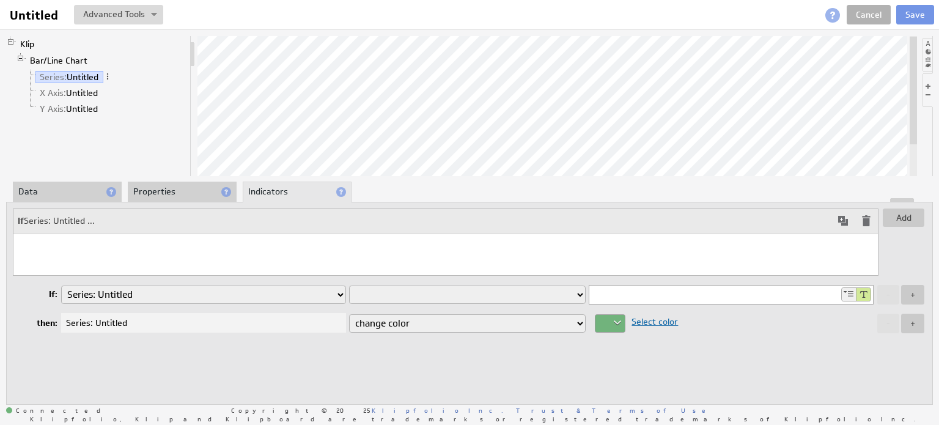
click at [268, 256] on div "If Series: Untitled ..." at bounding box center [446, 242] width 866 height 67
click at [196, 291] on select "Series: Untitled X Axis: Untitled Y Axis: Untitled" at bounding box center [203, 295] width 285 height 18
select select "6fc01195-3"
click at [61, 286] on select "Series: Untitled X Axis: Untitled Y Axis: Untitled" at bounding box center [203, 295] width 285 height 18
click at [380, 295] on select "is equal to is not equal to is greater than is greater than or equal to is less…" at bounding box center [467, 295] width 237 height 18
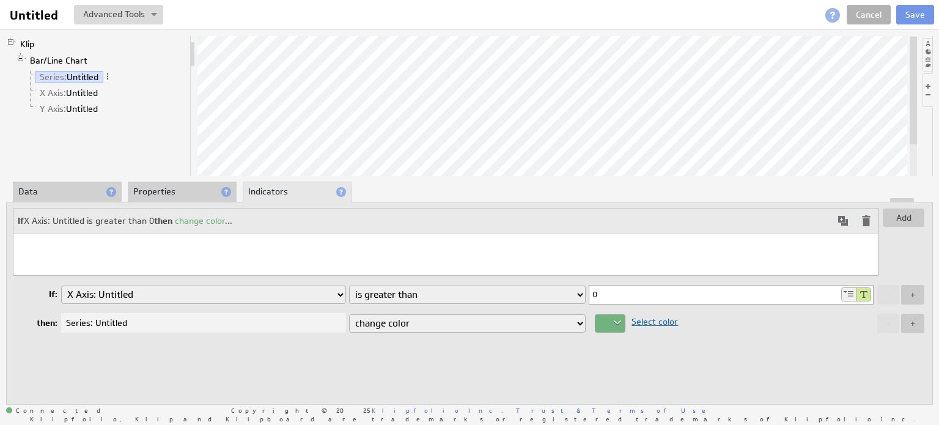
click at [639, 299] on input "0" at bounding box center [715, 295] width 250 height 18
type input "0"
type input "50"
click at [441, 327] on select "change color" at bounding box center [467, 323] width 237 height 18
click at [606, 315] on div at bounding box center [610, 323] width 31 height 18
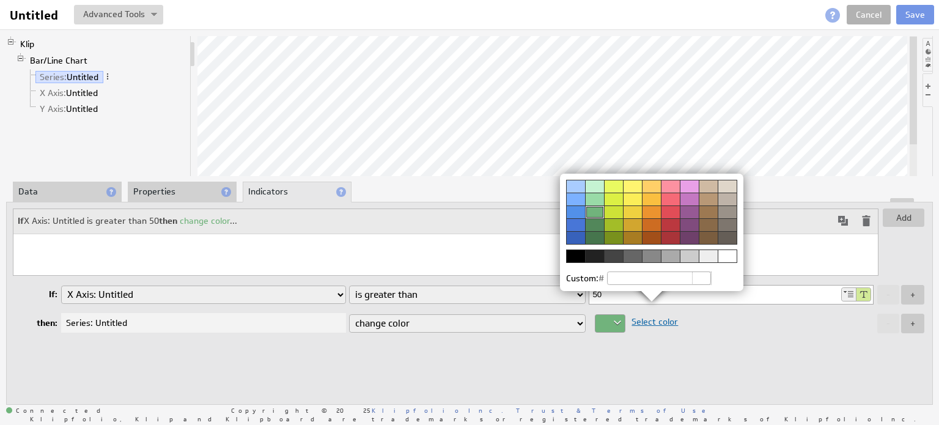
click at [670, 212] on div at bounding box center [670, 212] width 19 height 13
click at [627, 356] on img at bounding box center [469, 212] width 939 height 425
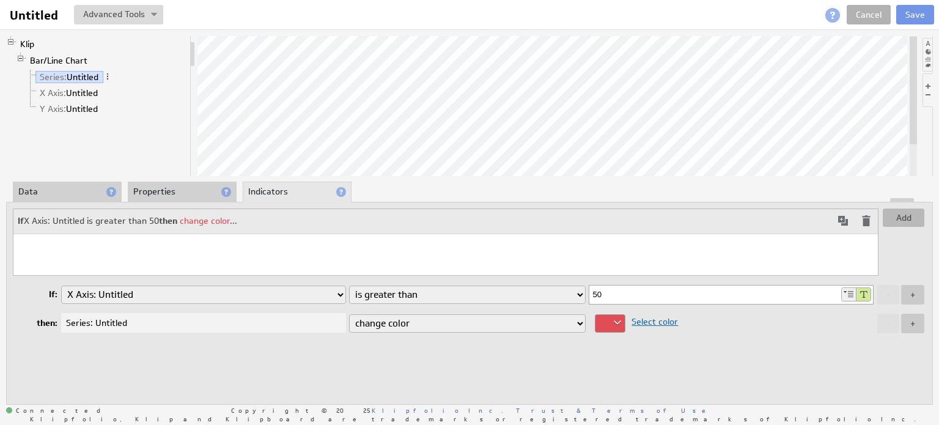
click at [910, 217] on button "Add" at bounding box center [904, 218] width 42 height 18
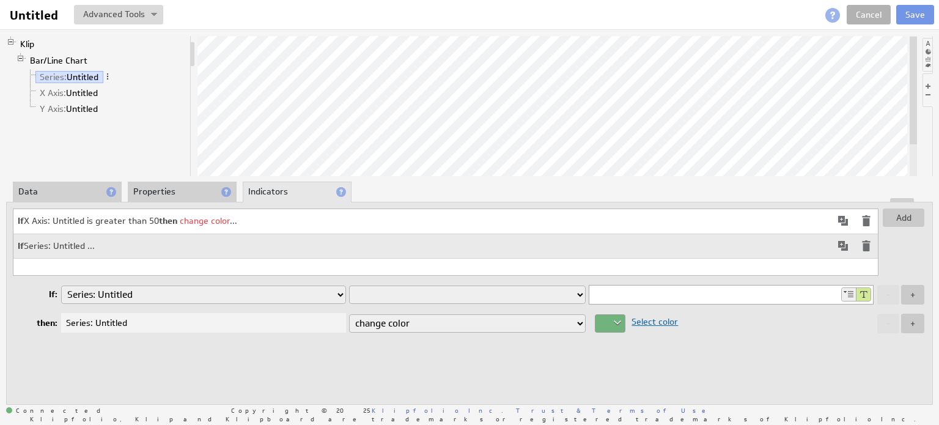
click at [869, 246] on span at bounding box center [866, 246] width 15 height 15
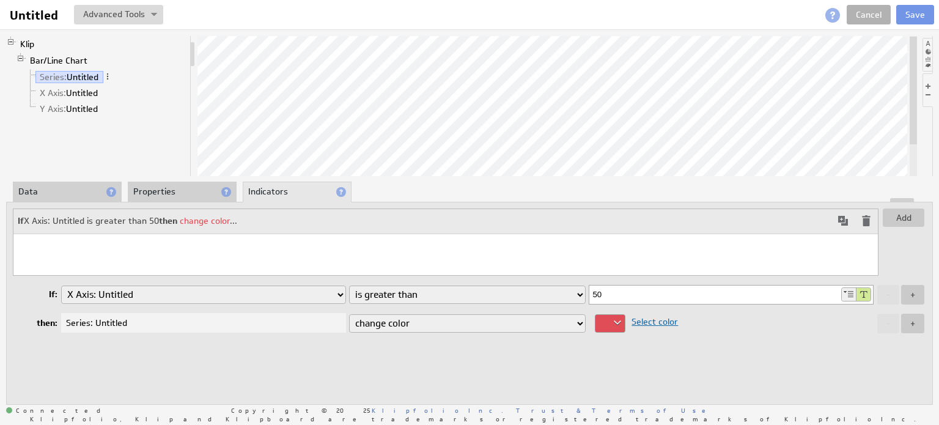
click at [768, 350] on div "Add If X Axis: Untitled is greater than 50 then change color ... If: Series: Un…" at bounding box center [469, 303] width 927 height 202
click at [324, 297] on select "Series: Untitled X Axis: Untitled Y Axis: Untitled" at bounding box center [203, 295] width 285 height 18
select select "715bc13a-4"
click at [61, 286] on select "Series: Untitled X Axis: Untitled Y Axis: Untitled" at bounding box center [203, 295] width 285 height 18
click at [759, 291] on input "50" at bounding box center [715, 295] width 250 height 18
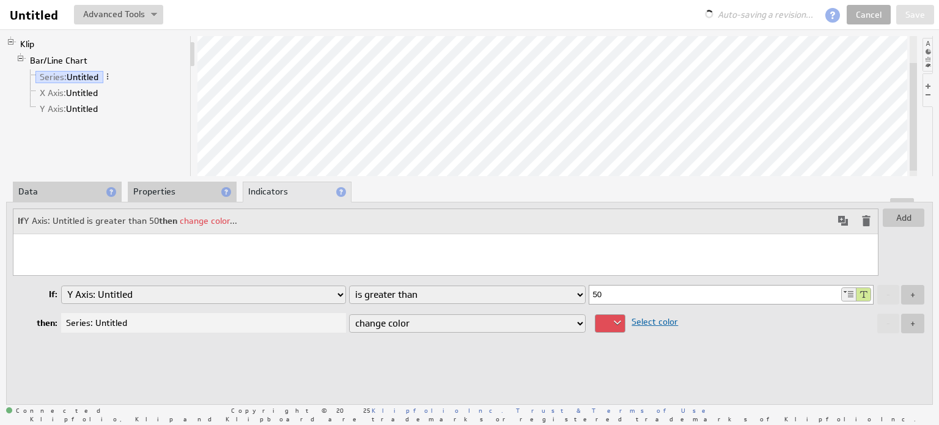
click at [759, 291] on input "50" at bounding box center [715, 295] width 250 height 18
type input "100"
click at [721, 291] on input "100" at bounding box center [715, 295] width 250 height 18
type input "1"
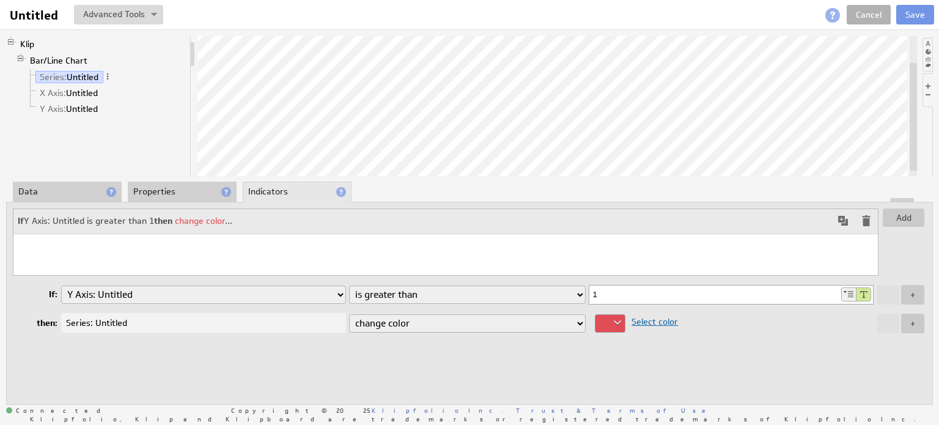
click at [322, 344] on div "Add If Y Axis: Untitled is greater than 1 then change color ... If: Series: Unt…" at bounding box center [469, 303] width 927 height 202
click at [620, 326] on div at bounding box center [610, 323] width 31 height 18
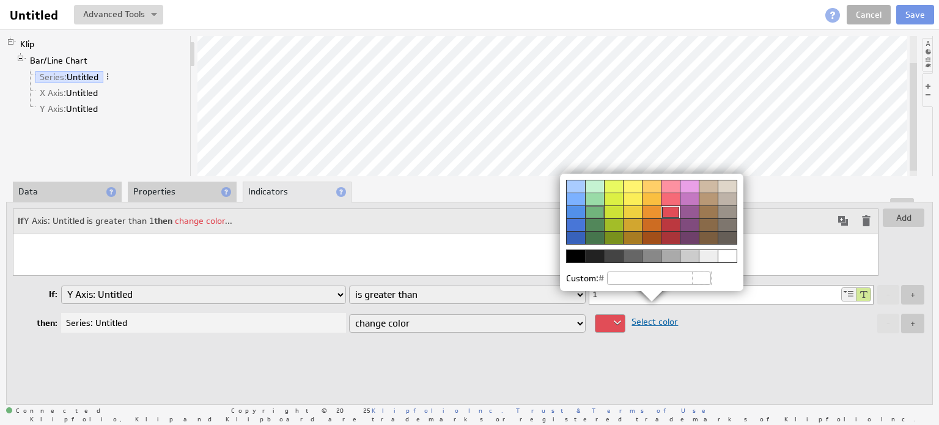
click at [635, 222] on div at bounding box center [632, 224] width 19 height 13
click at [617, 349] on img at bounding box center [469, 212] width 939 height 425
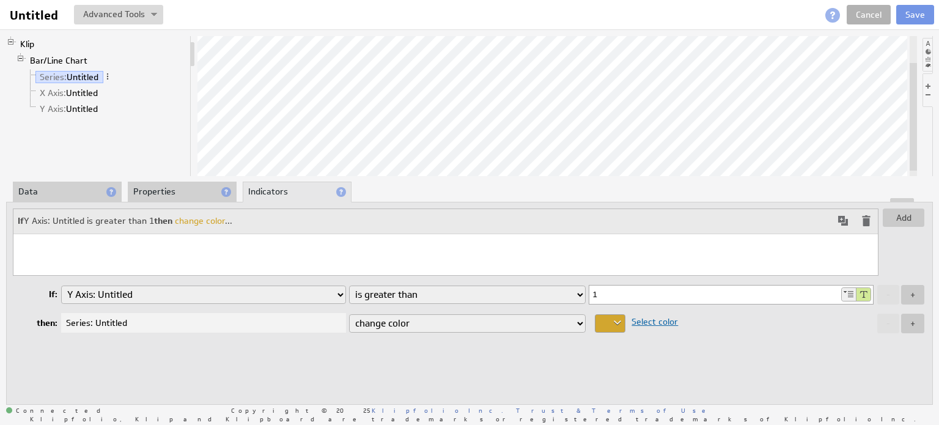
click at [650, 323] on span "Select color" at bounding box center [652, 321] width 53 height 11
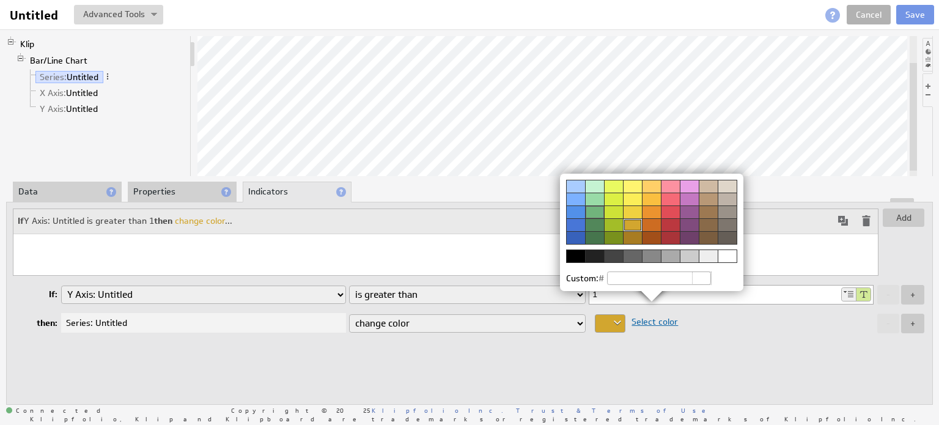
click at [643, 346] on img at bounding box center [469, 212] width 939 height 425
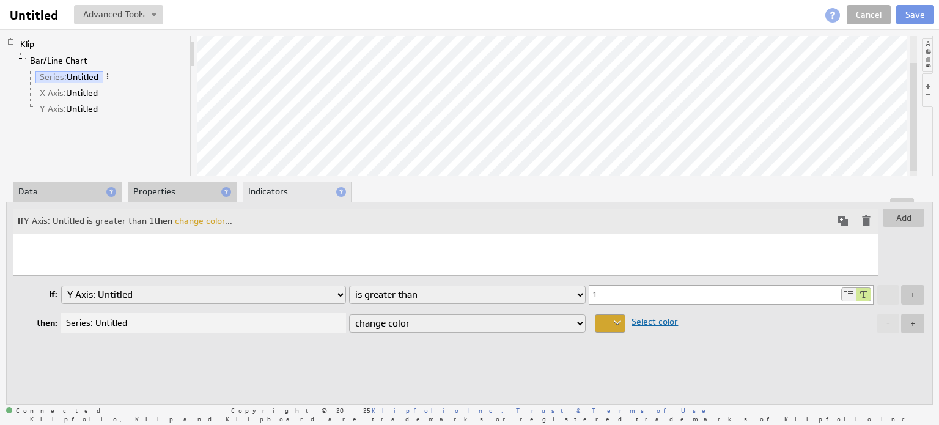
click at [309, 321] on div "Series: Untitled" at bounding box center [203, 323] width 285 height 20
click at [300, 332] on div "Series: Untitled" at bounding box center [203, 323] width 285 height 20
click at [286, 298] on select "Series: Untitled X Axis: Untitled Y Axis: Untitled" at bounding box center [203, 295] width 285 height 18
click at [61, 286] on select "Series: Untitled X Axis: Untitled Y Axis: Untitled" at bounding box center [203, 295] width 285 height 18
click at [305, 295] on select "Series: Untitled X Axis: Untitled Y Axis: Untitled" at bounding box center [203, 295] width 285 height 18
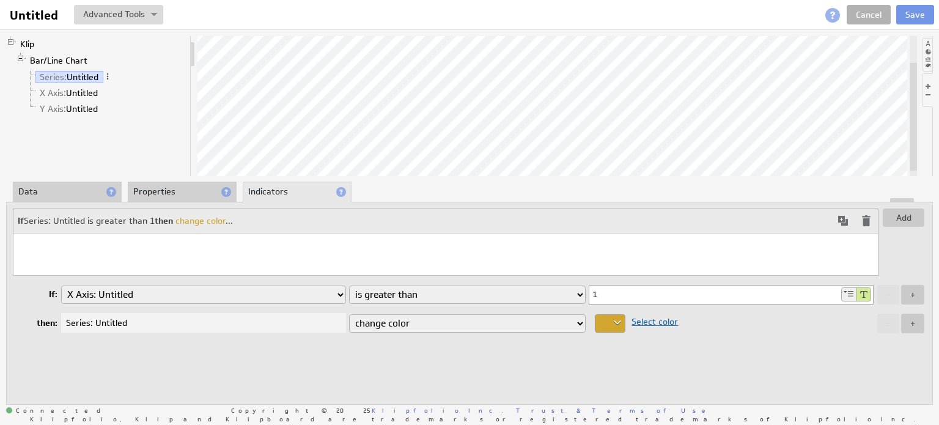
click at [61, 286] on select "Series: Untitled X Axis: Untitled Y Axis: Untitled" at bounding box center [203, 295] width 285 height 18
click at [272, 299] on select "Series: Untitled X Axis: Untitled Y Axis: Untitled" at bounding box center [203, 295] width 285 height 18
select select "715bc13a-4"
click at [61, 286] on select "Series: Untitled X Axis: Untitled Y Axis: Untitled" at bounding box center [203, 295] width 285 height 18
click at [284, 300] on select "Series: Untitled X Axis: Untitled Y Axis: Untitled" at bounding box center [203, 295] width 285 height 18
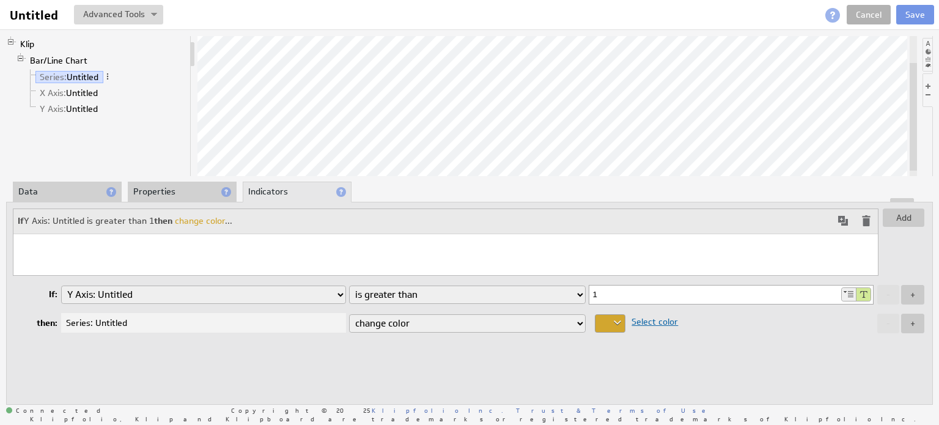
click at [864, 224] on span at bounding box center [866, 220] width 15 height 15
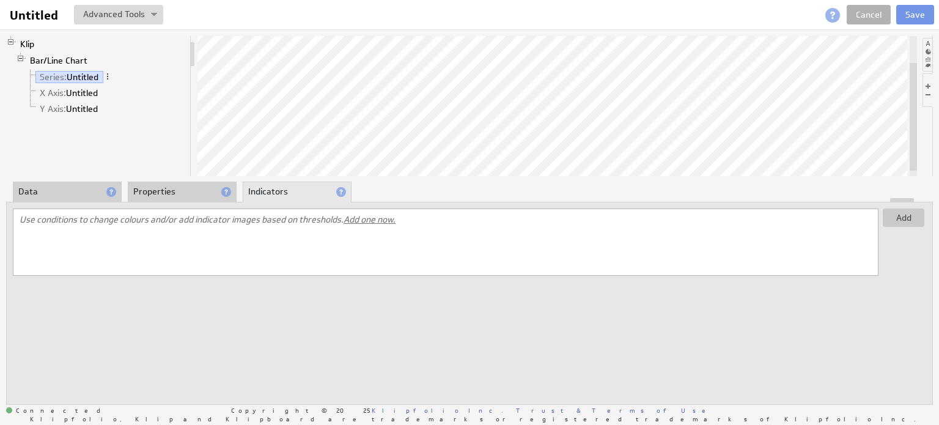
click at [864, 224] on td "Use conditions to change colours and/or add indicator images based on threshold…" at bounding box center [445, 219] width 865 height 21
click at [214, 184] on li "Properties" at bounding box center [182, 192] width 109 height 21
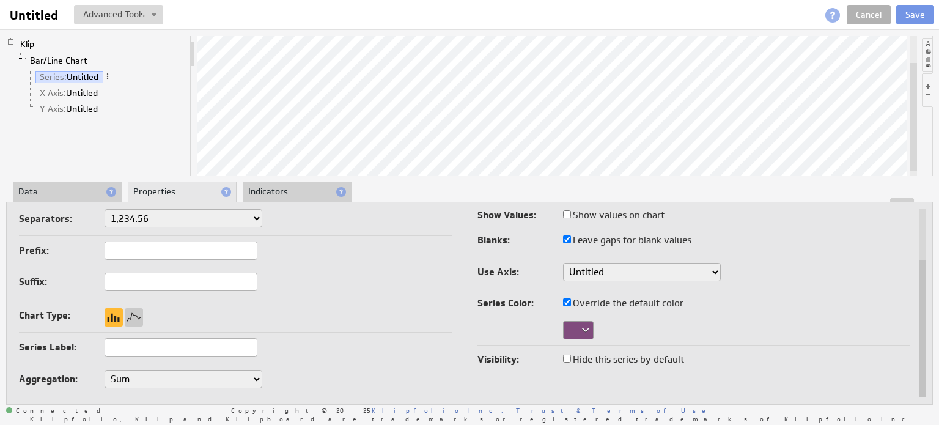
click at [84, 197] on li "Data" at bounding box center [67, 192] width 109 height 21
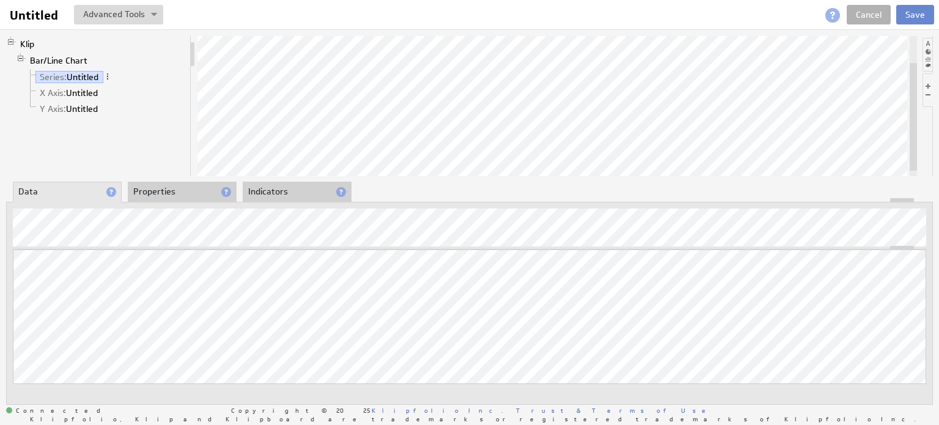
click at [913, 7] on button "Save" at bounding box center [916, 15] width 38 height 20
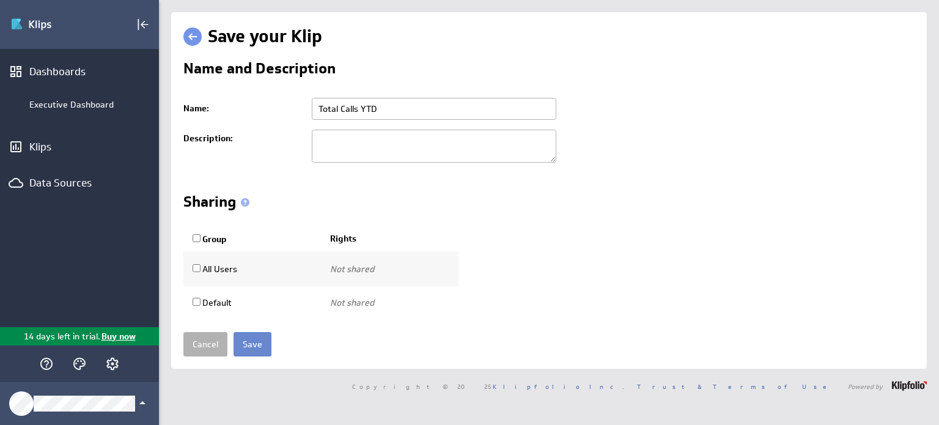
click at [258, 345] on input "Save" at bounding box center [253, 344] width 38 height 24
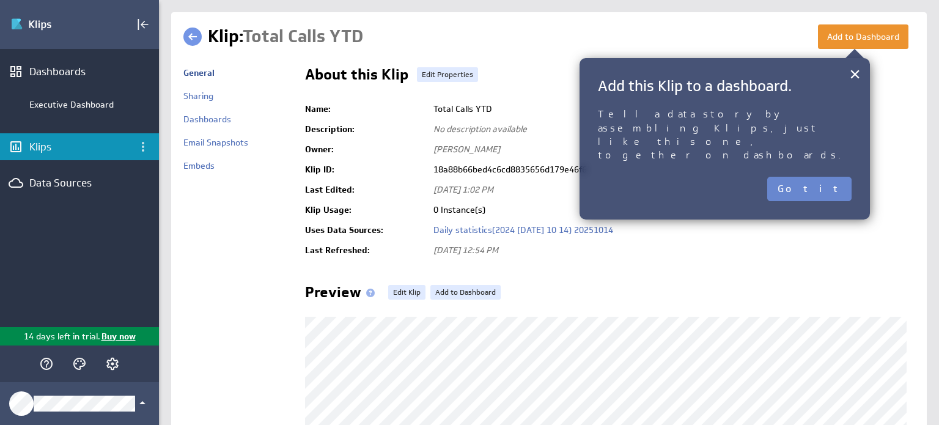
click at [827, 177] on button "Got it" at bounding box center [810, 189] width 84 height 24
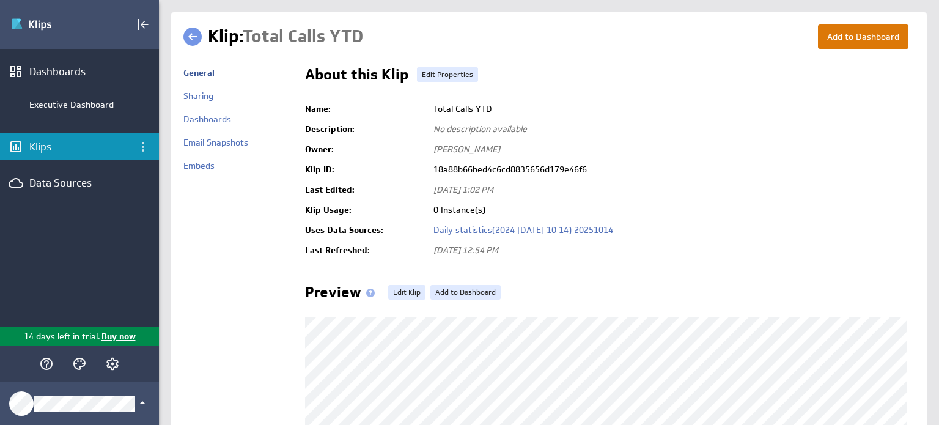
click at [843, 33] on button "Add to Dashboard" at bounding box center [863, 36] width 91 height 24
click at [831, 39] on button "Add to Dashboard" at bounding box center [863, 36] width 91 height 24
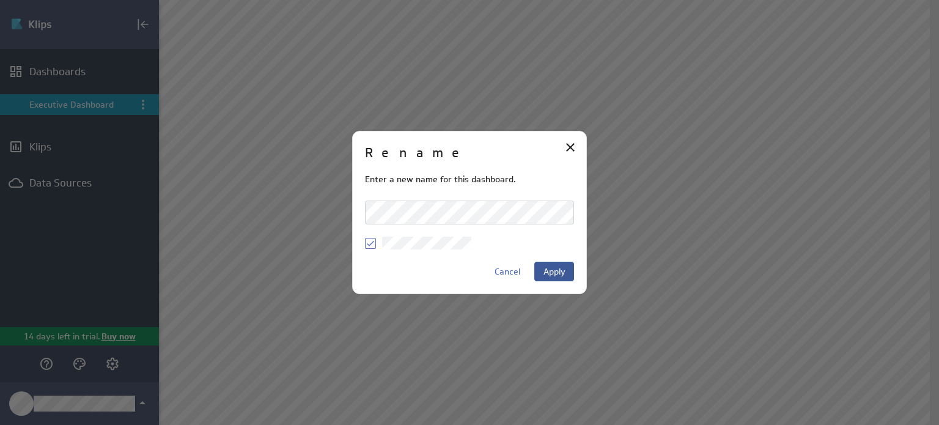
click at [563, 274] on span "Apply" at bounding box center [555, 271] width 22 height 11
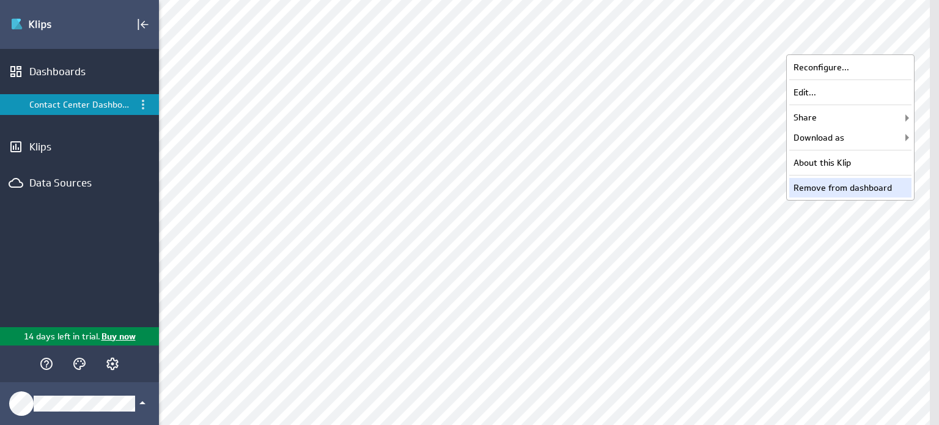
click at [846, 183] on div "Remove from dashboard" at bounding box center [851, 188] width 122 height 20
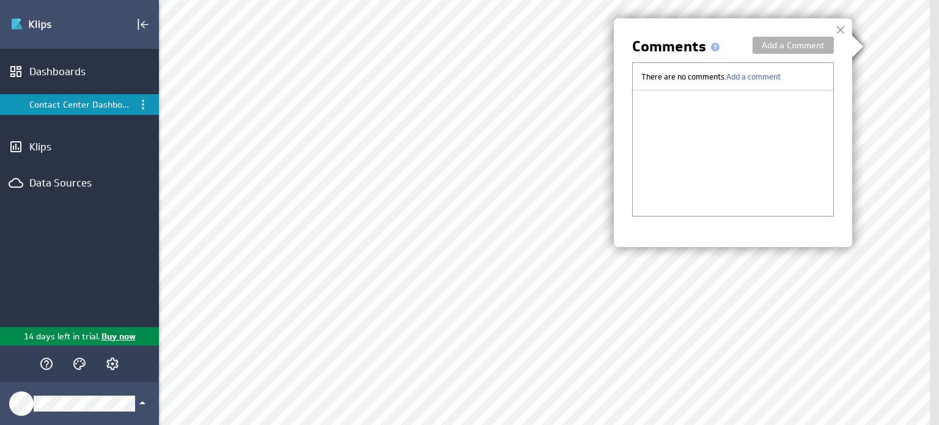
click at [840, 30] on div at bounding box center [841, 30] width 18 height 18
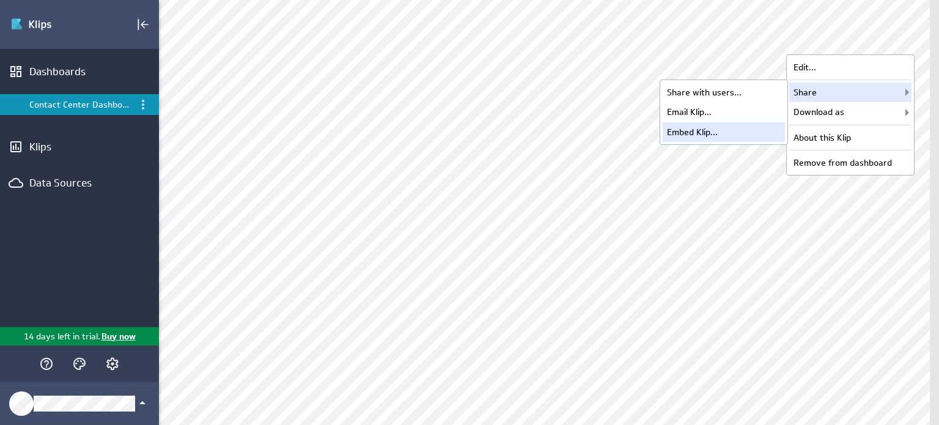
click at [742, 134] on div "Embed Klip..." at bounding box center [724, 132] width 122 height 20
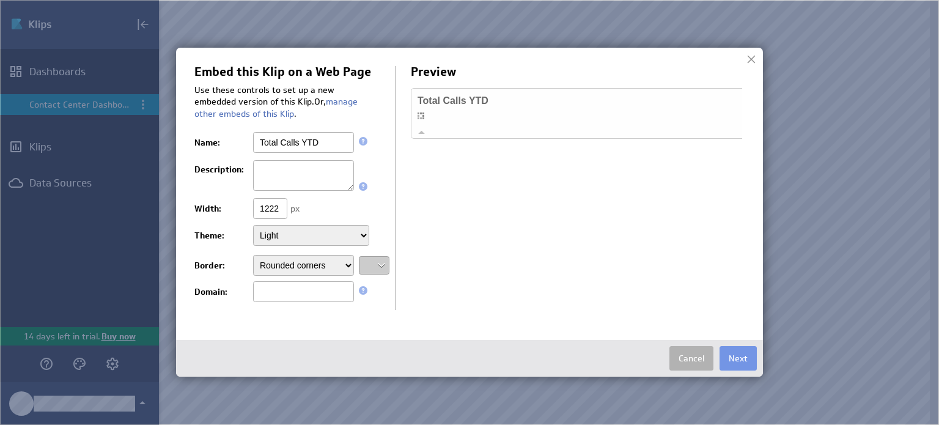
click at [609, 131] on div "Total Calls YTD Total Calls YTD Last updated: Create your own dashboards Klipfo…" at bounding box center [791, 113] width 761 height 51
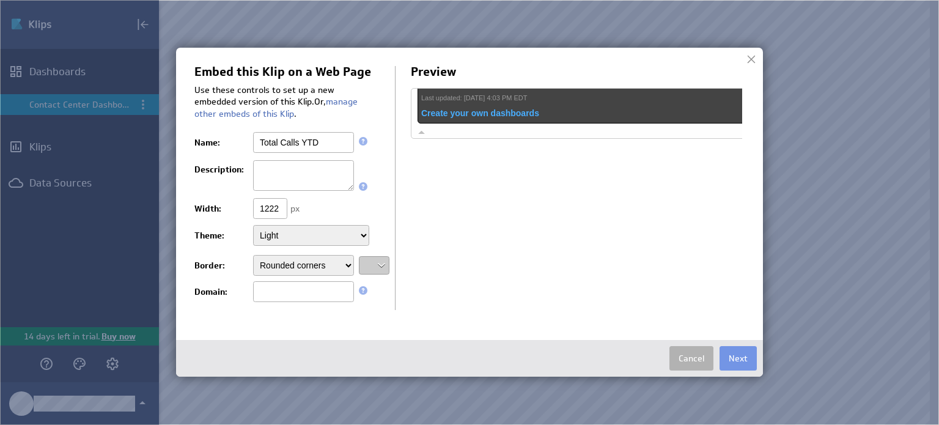
click at [512, 113] on link "Create your own dashboards" at bounding box center [480, 113] width 118 height 10
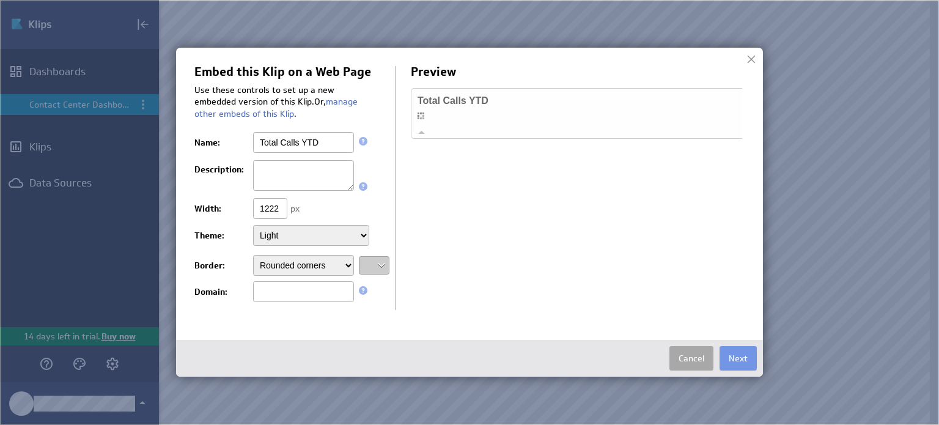
click at [695, 358] on button "Cancel" at bounding box center [692, 358] width 44 height 24
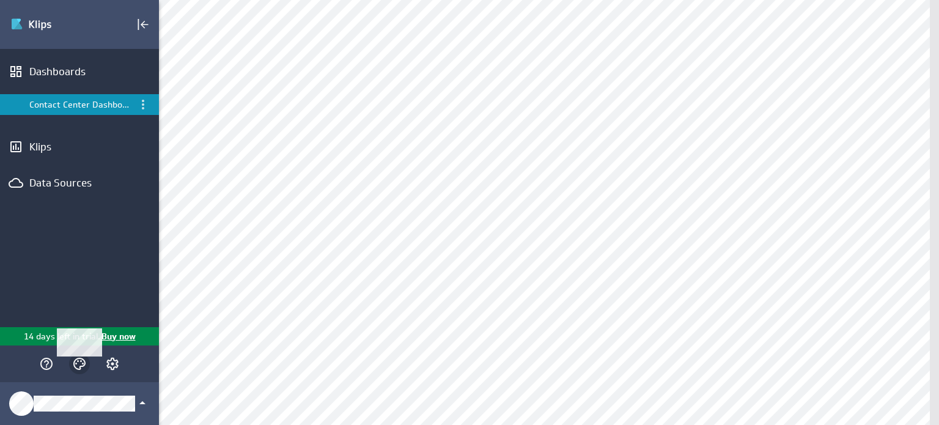
click at [83, 371] on icon "Themes" at bounding box center [79, 364] width 15 height 15
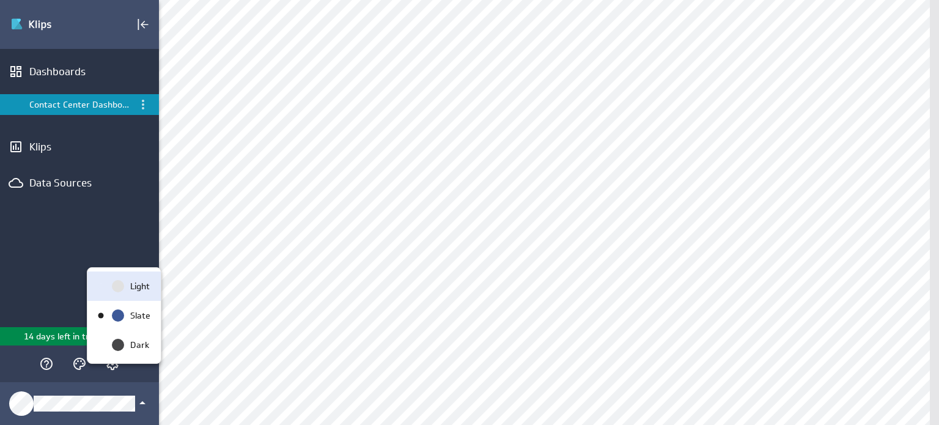
click at [126, 291] on div "Light" at bounding box center [138, 286] width 26 height 13
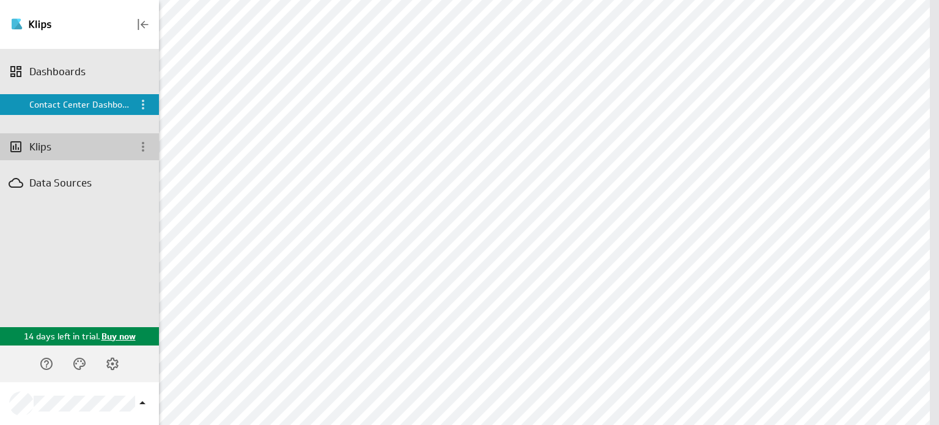
click at [77, 140] on div "Klips" at bounding box center [79, 146] width 100 height 13
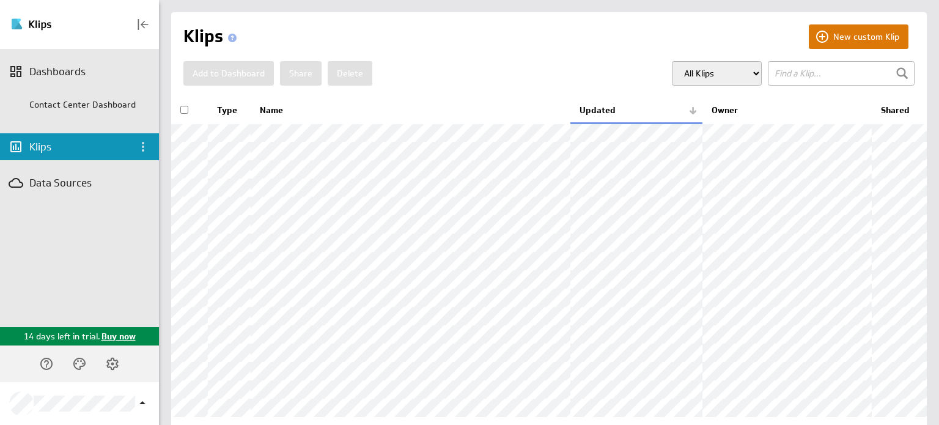
click at [837, 31] on button "New custom Klip" at bounding box center [859, 36] width 100 height 24
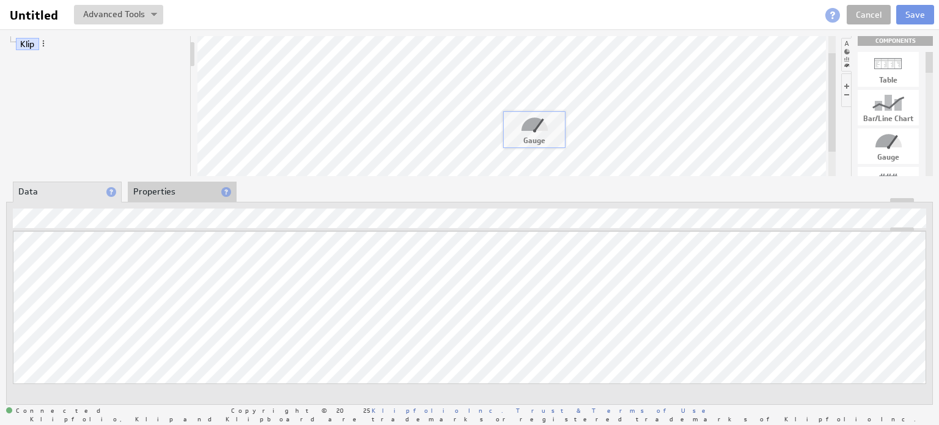
drag, startPoint x: 883, startPoint y: 146, endPoint x: 521, endPoint y: 127, distance: 363.2
